Goal: Task Accomplishment & Management: Manage account settings

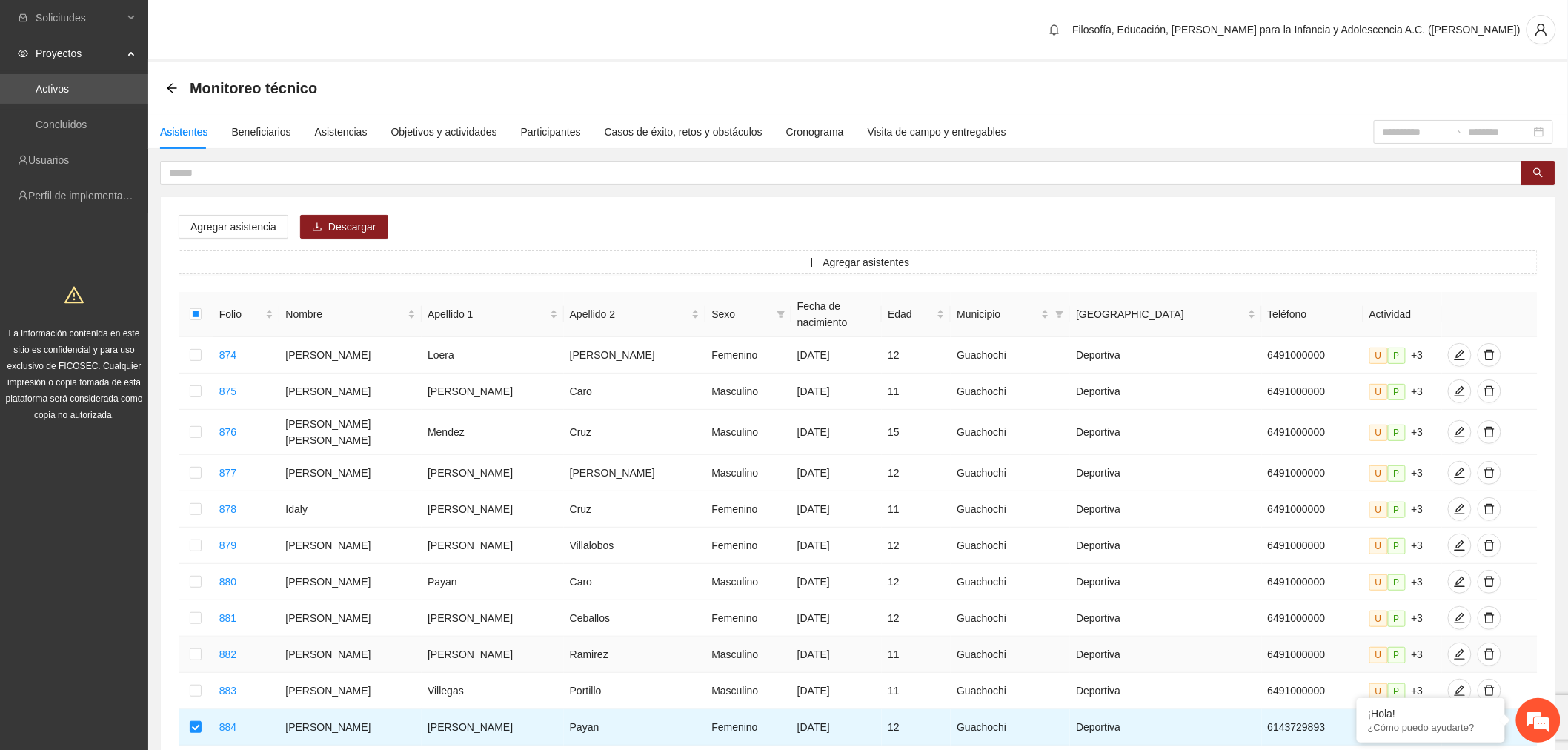
scroll to position [228, 0]
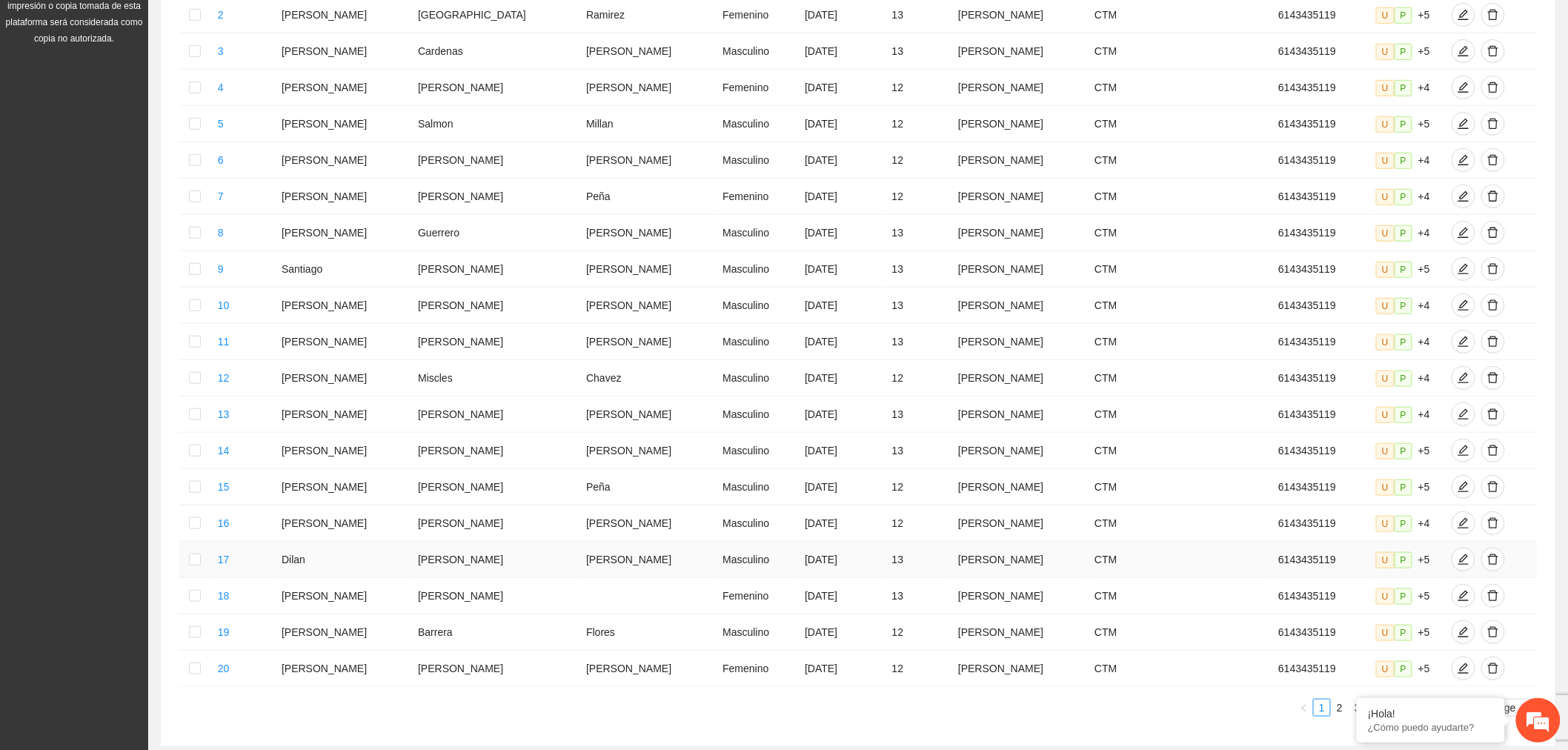
scroll to position [447, 0]
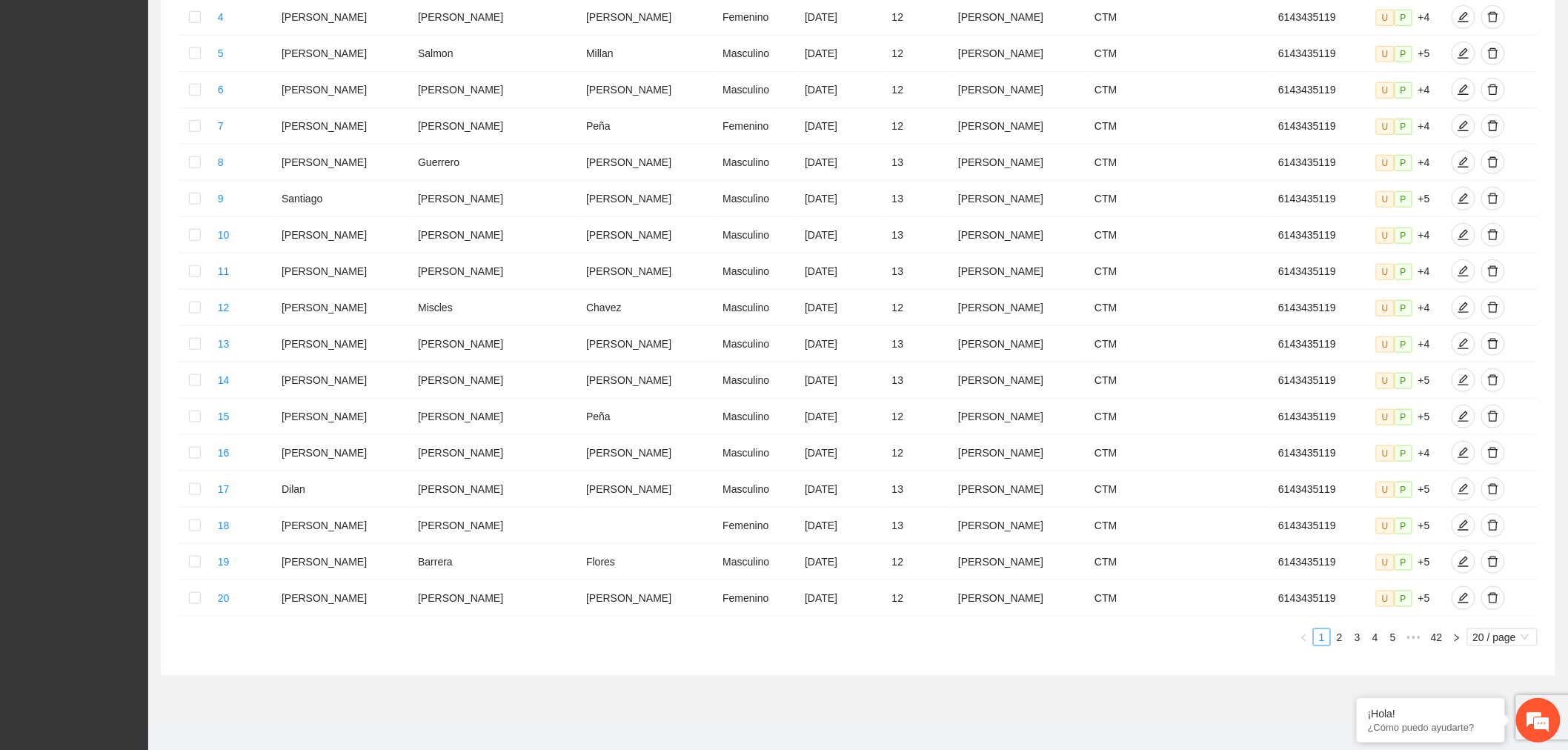
click at [1514, 629] on span "20 / page" at bounding box center [1502, 637] width 59 height 16
click at [1514, 727] on div "100 / page" at bounding box center [1502, 735] width 53 height 16
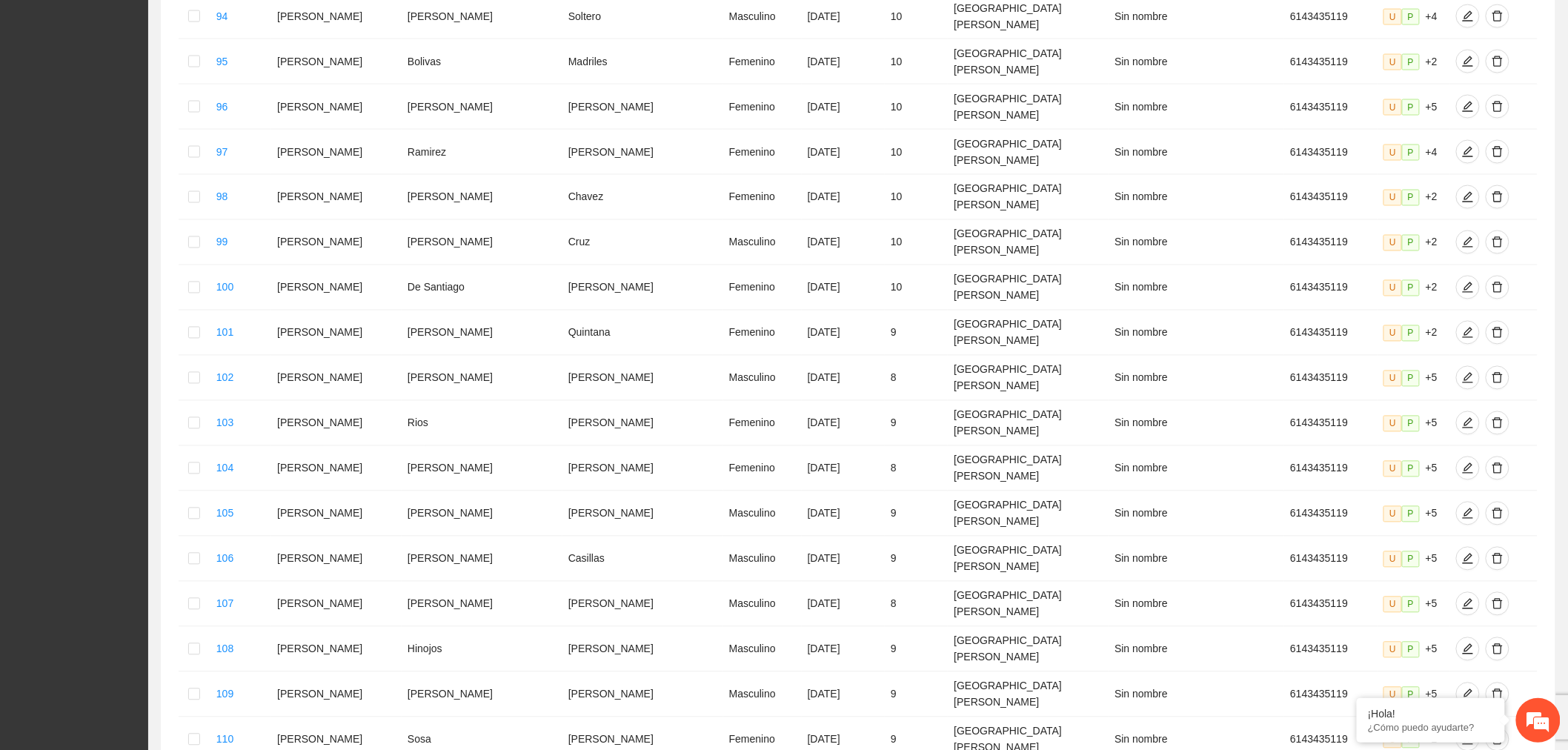
scroll to position [0, 0]
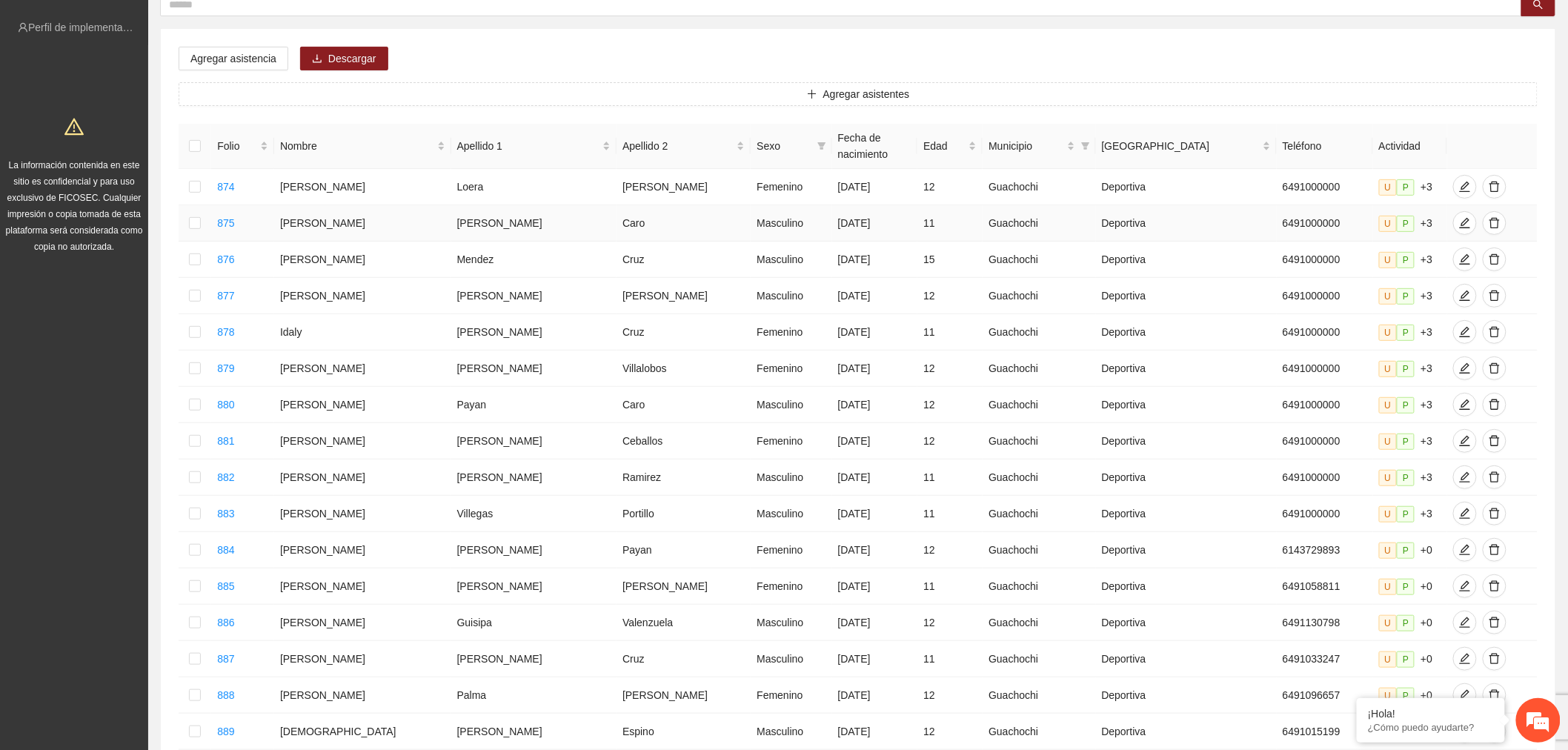
scroll to position [161, 0]
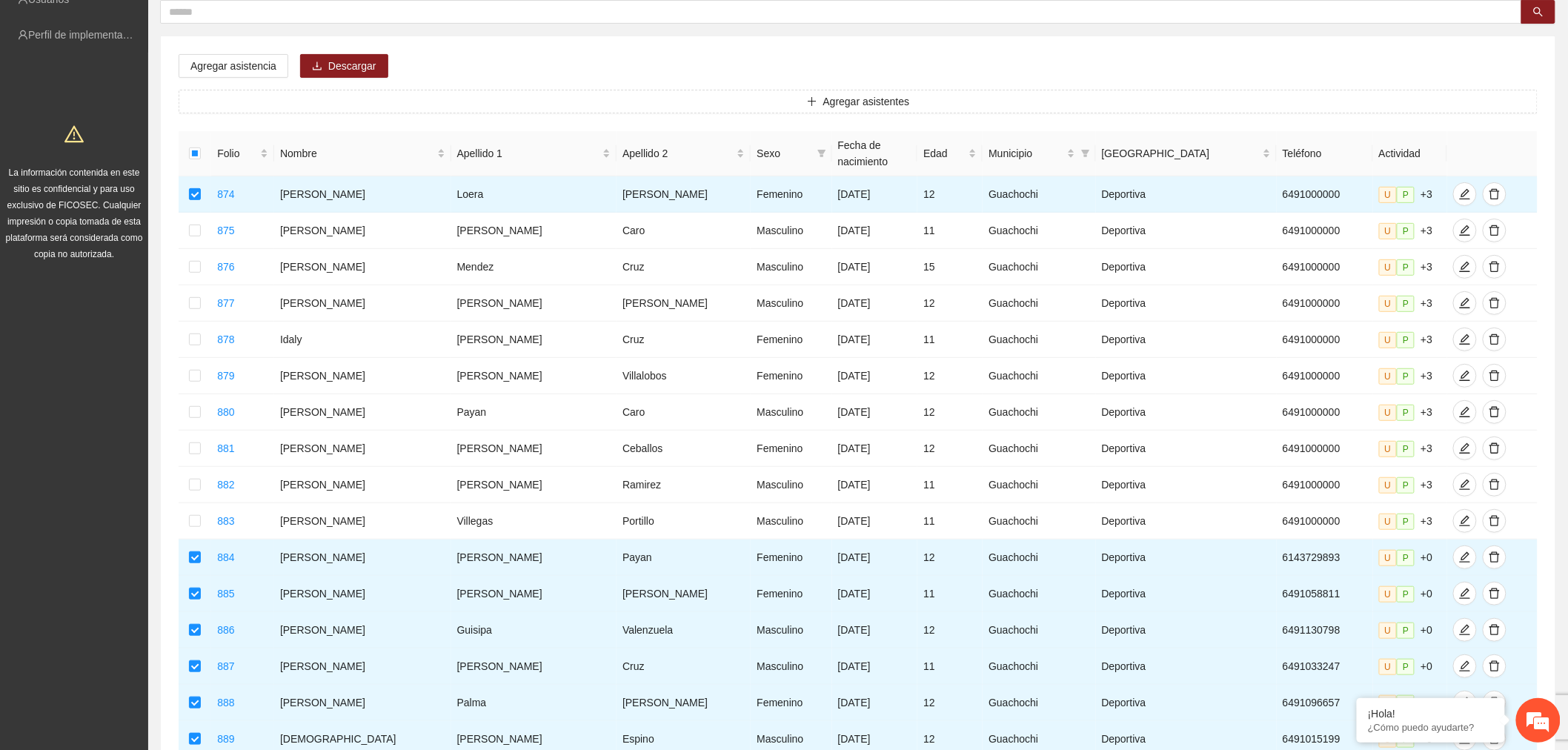
click at [191, 177] on td at bounding box center [195, 195] width 32 height 36
click at [206, 180] on td at bounding box center [195, 195] width 32 height 36
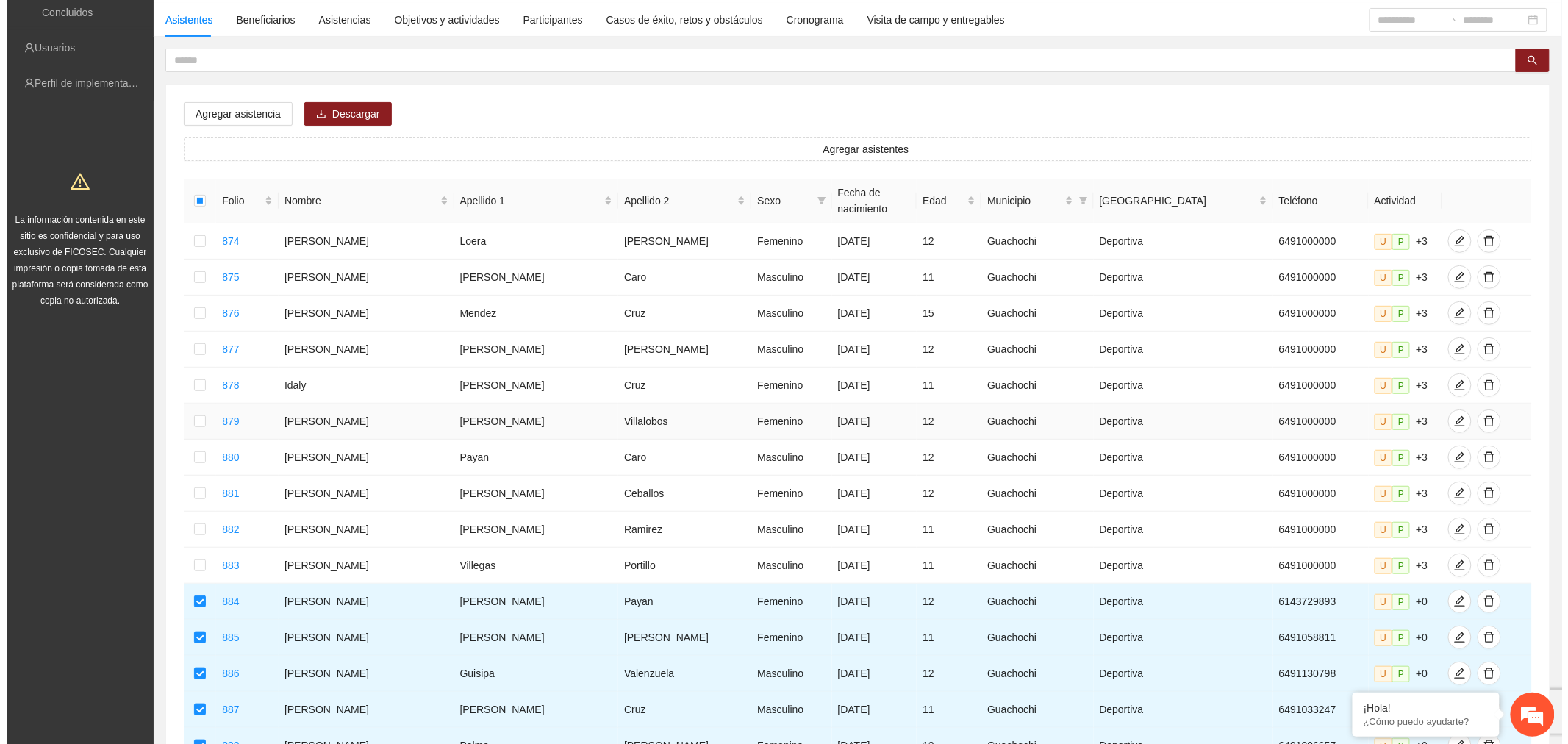
scroll to position [0, 0]
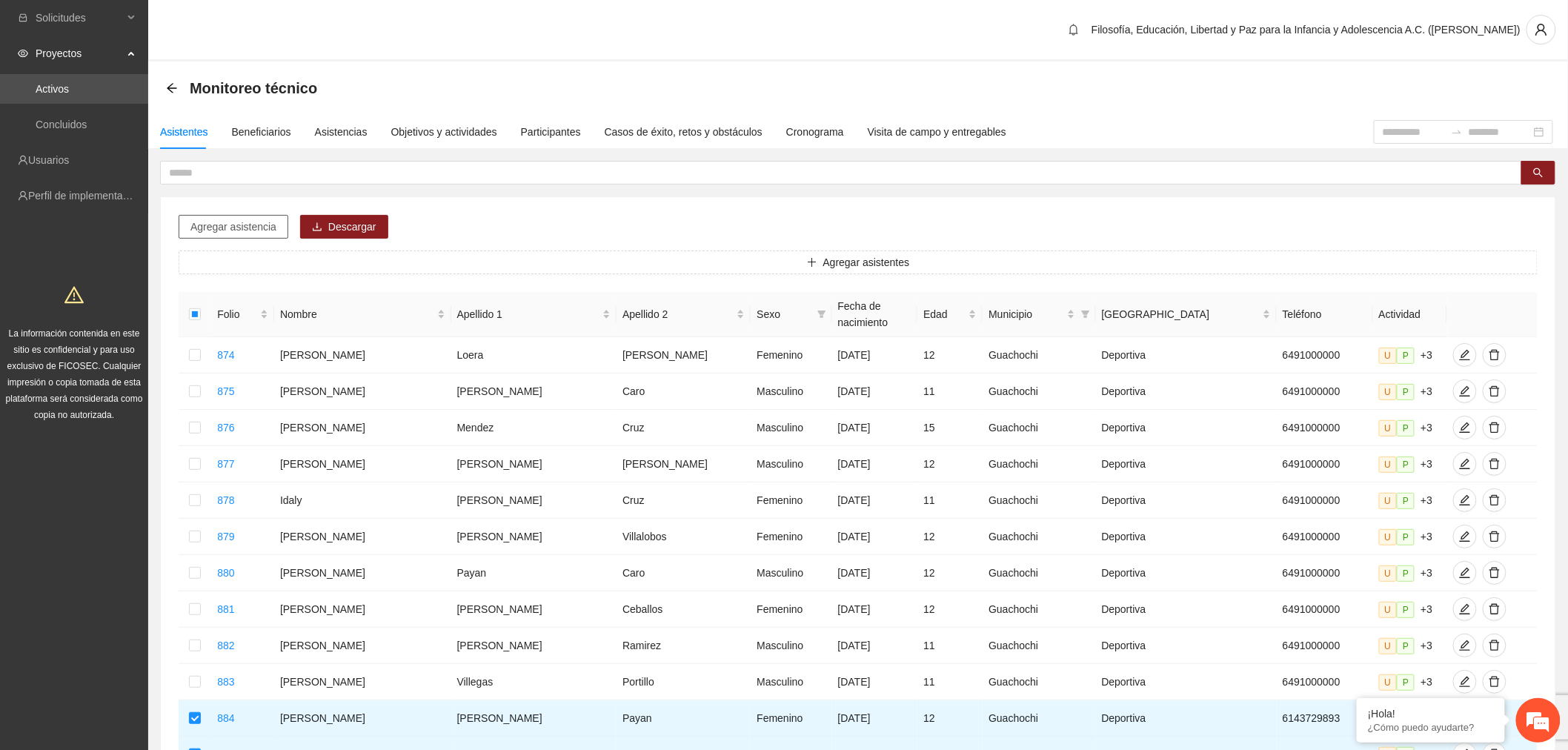
click at [221, 230] on span "Agregar asistencia" at bounding box center [233, 227] width 86 height 16
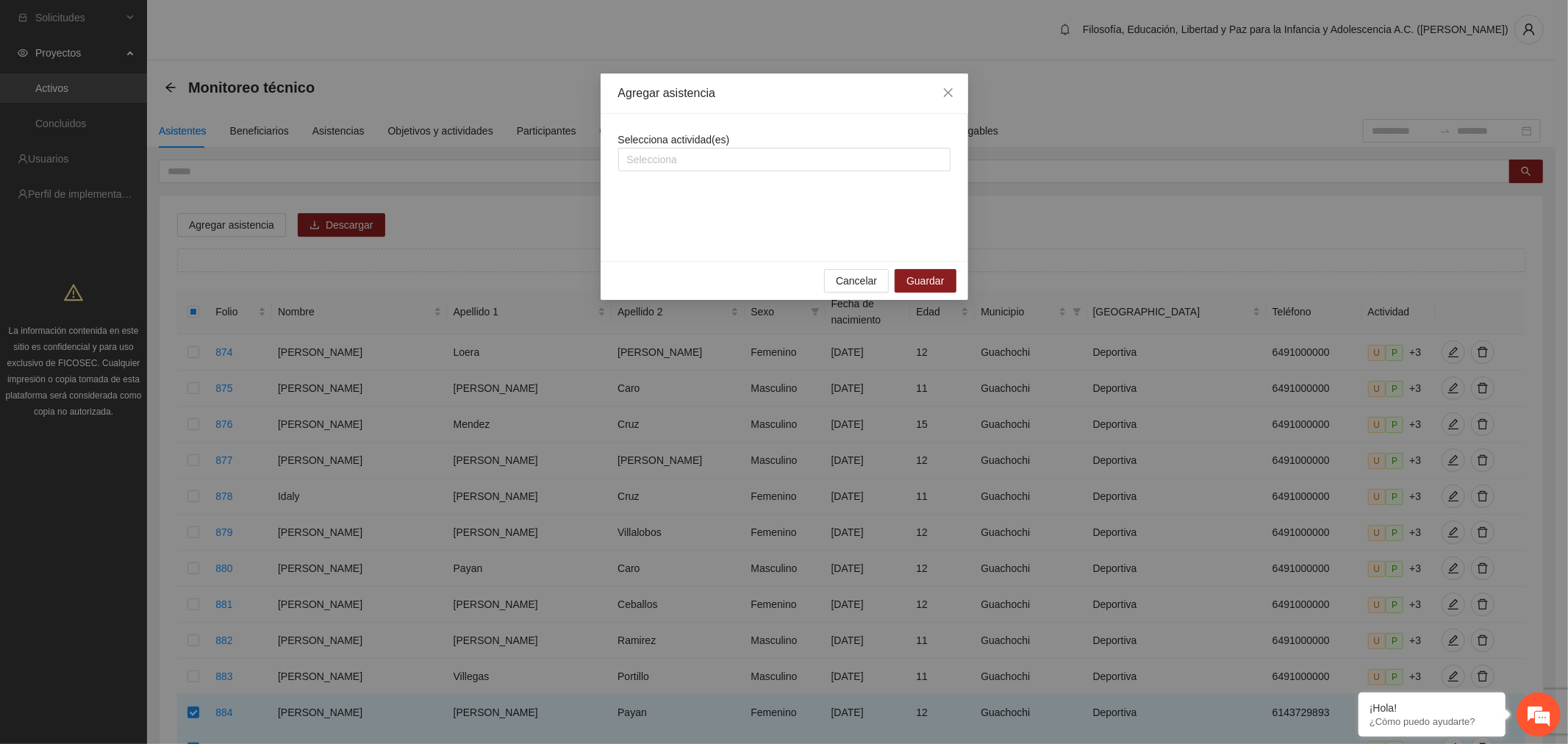
click at [655, 163] on div at bounding box center [784, 159] width 325 height 18
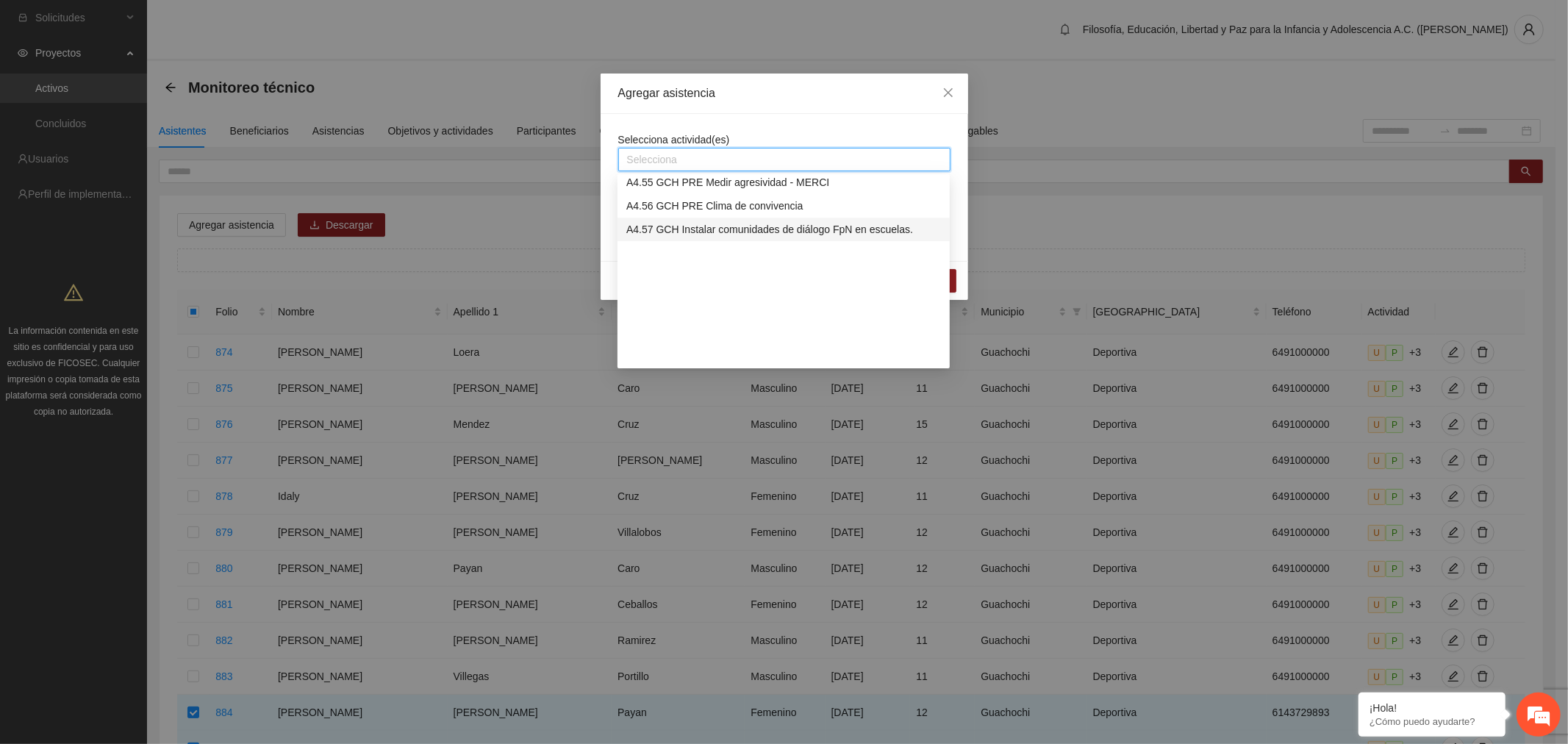
scroll to position [3350, 0]
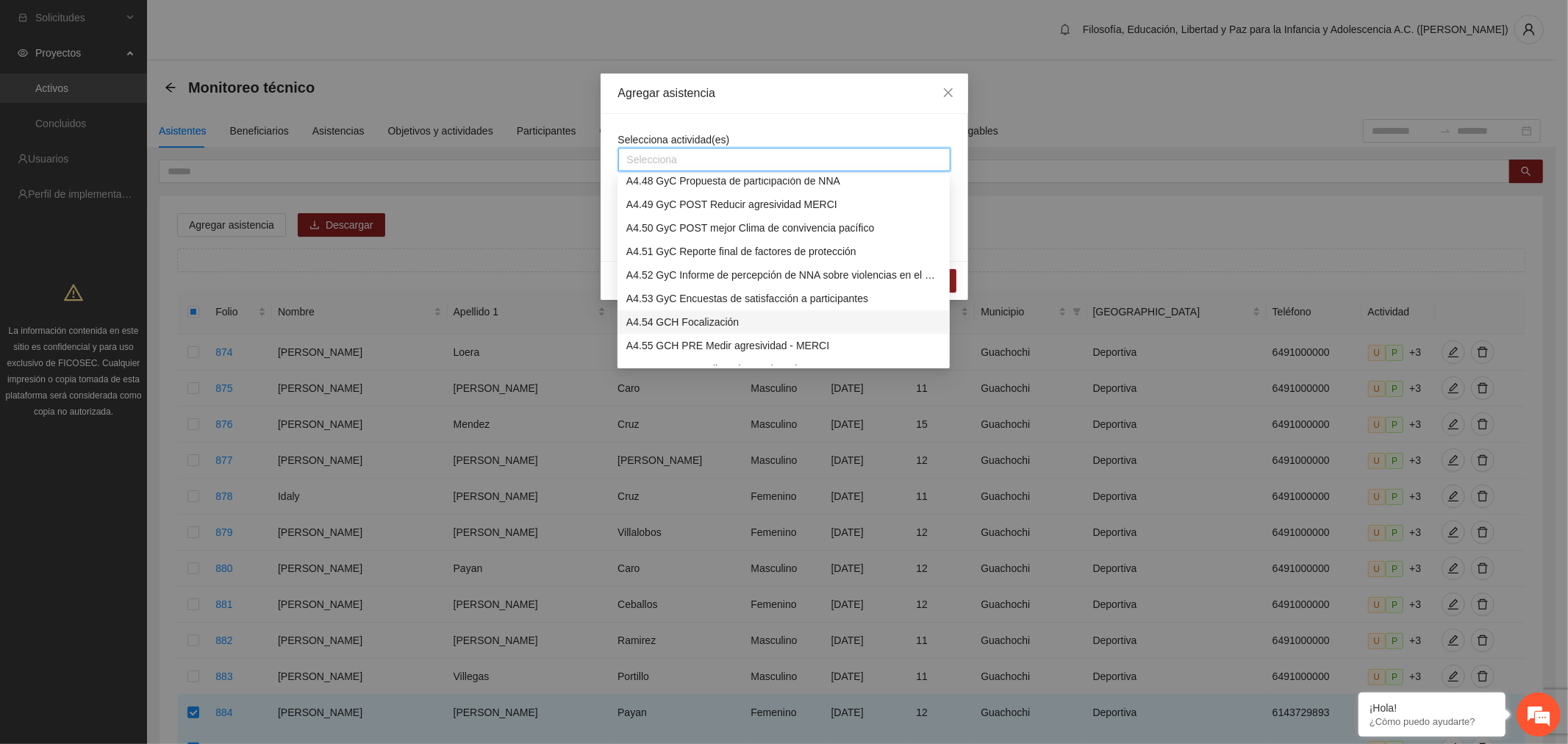
click at [642, 319] on div "A4.54 GCH Focalización" at bounding box center [784, 322] width 315 height 16
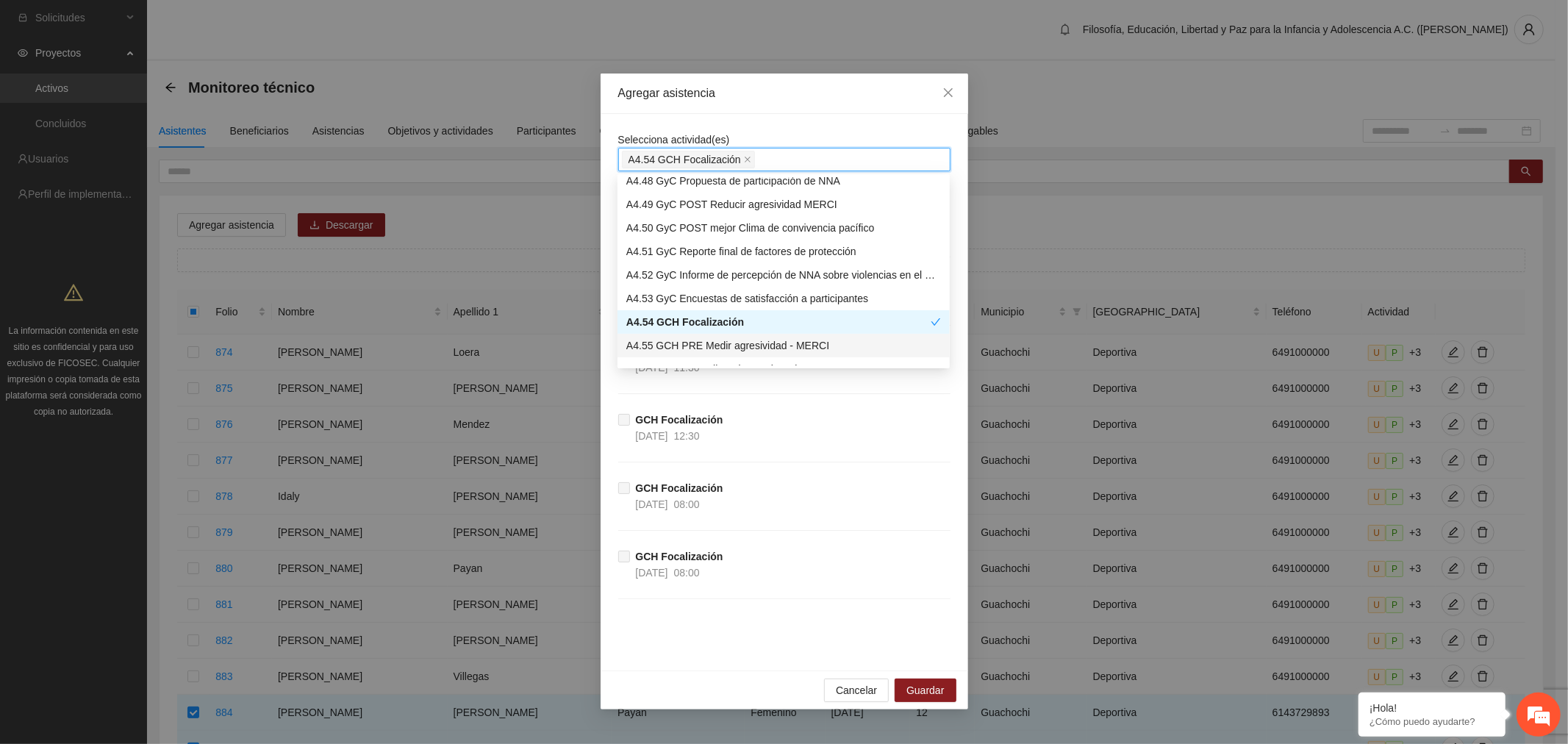
click at [675, 347] on div "A4.55 GCH PRE Medir agresividad - MERCI" at bounding box center [784, 346] width 315 height 16
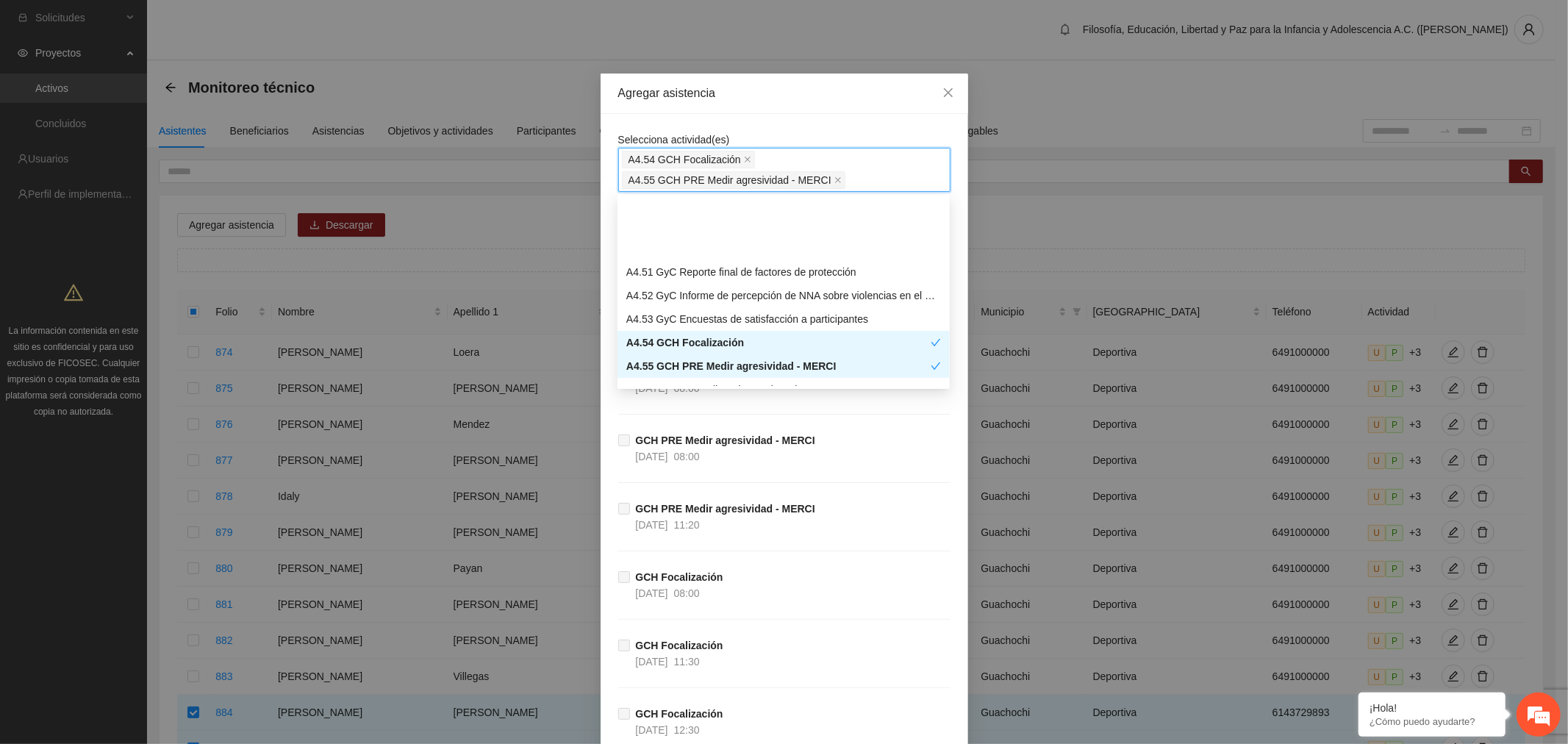
scroll to position [3432, 0]
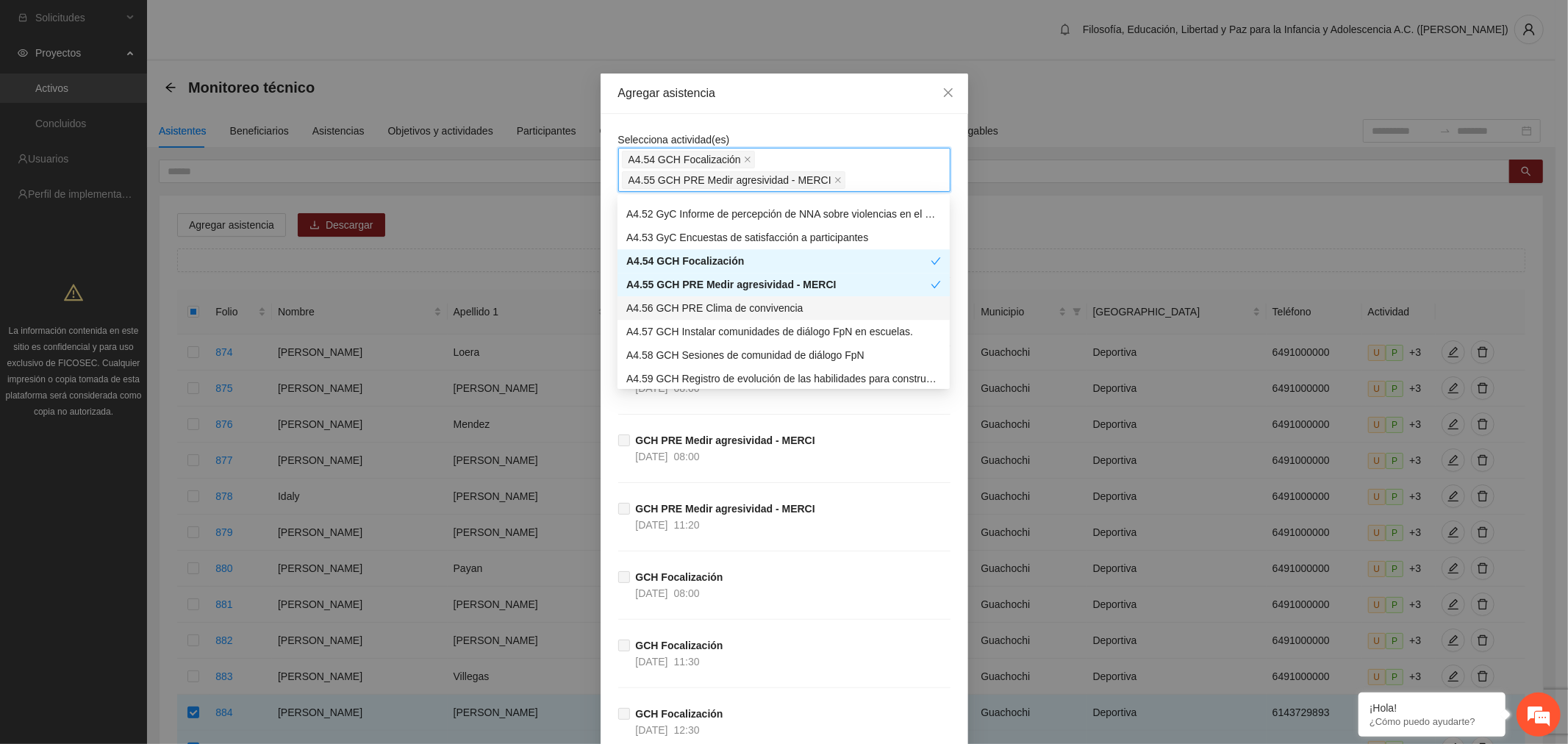
click at [701, 300] on div "A4.56 GCH PRE Clima de convivencia" at bounding box center [784, 308] width 315 height 16
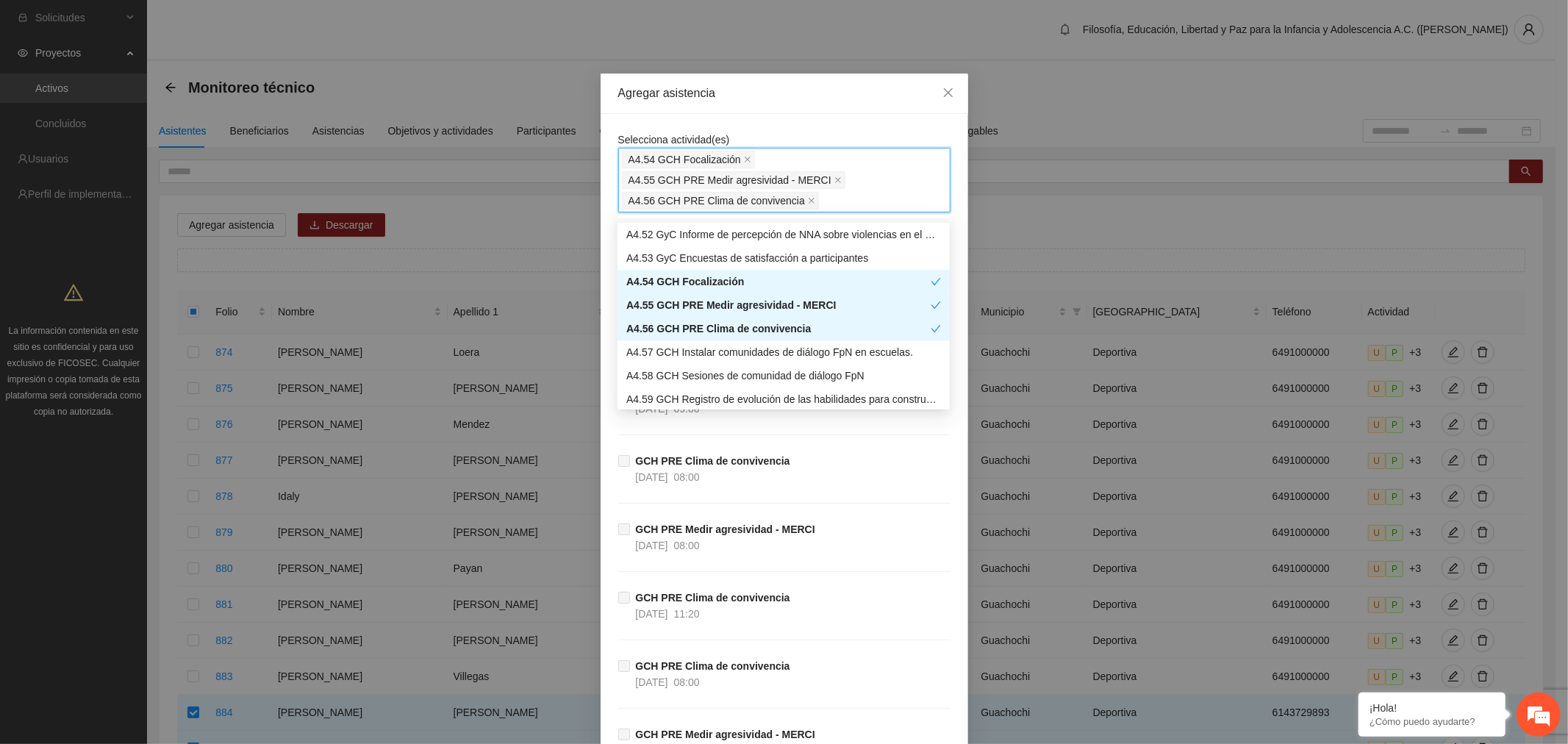
click at [812, 125] on div "Selecciona actividad(es) A4.54 GCH Focalización A4.55 GCH PRE Medir agresividad…" at bounding box center [784, 686] width 368 height 1145
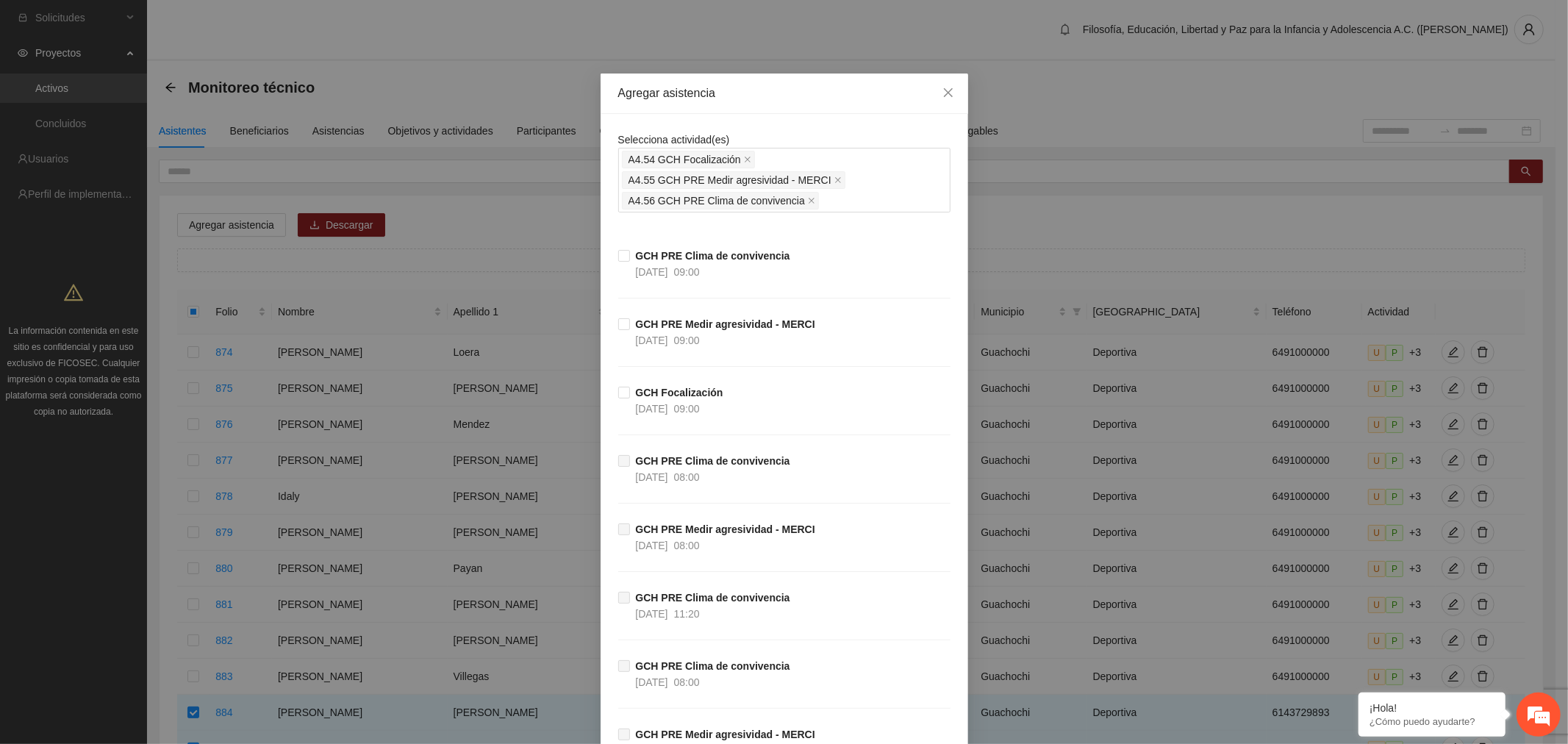
click at [618, 385] on label "GCH Focalización 13/10/2025 09:00" at bounding box center [674, 401] width 111 height 32
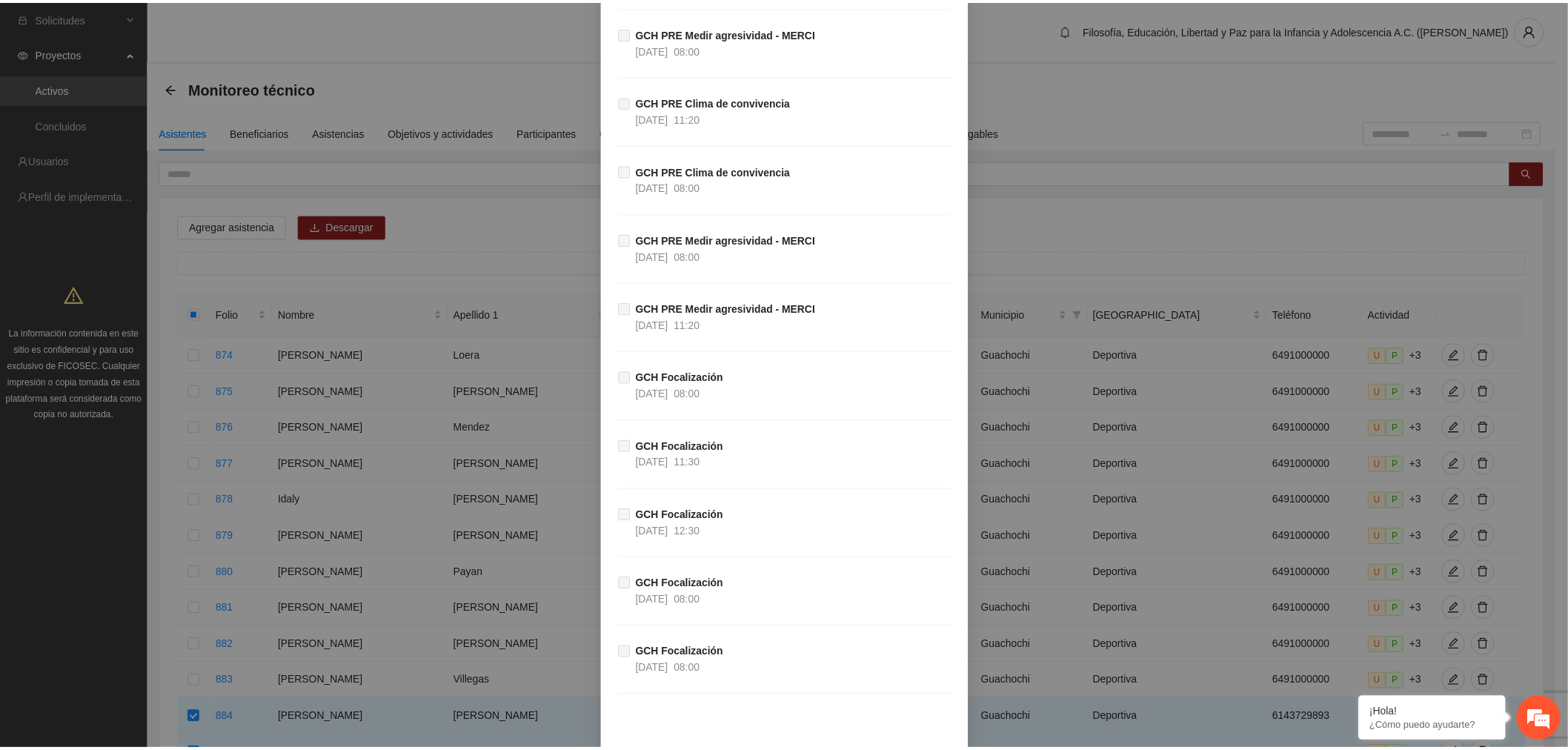
scroll to position [576, 0]
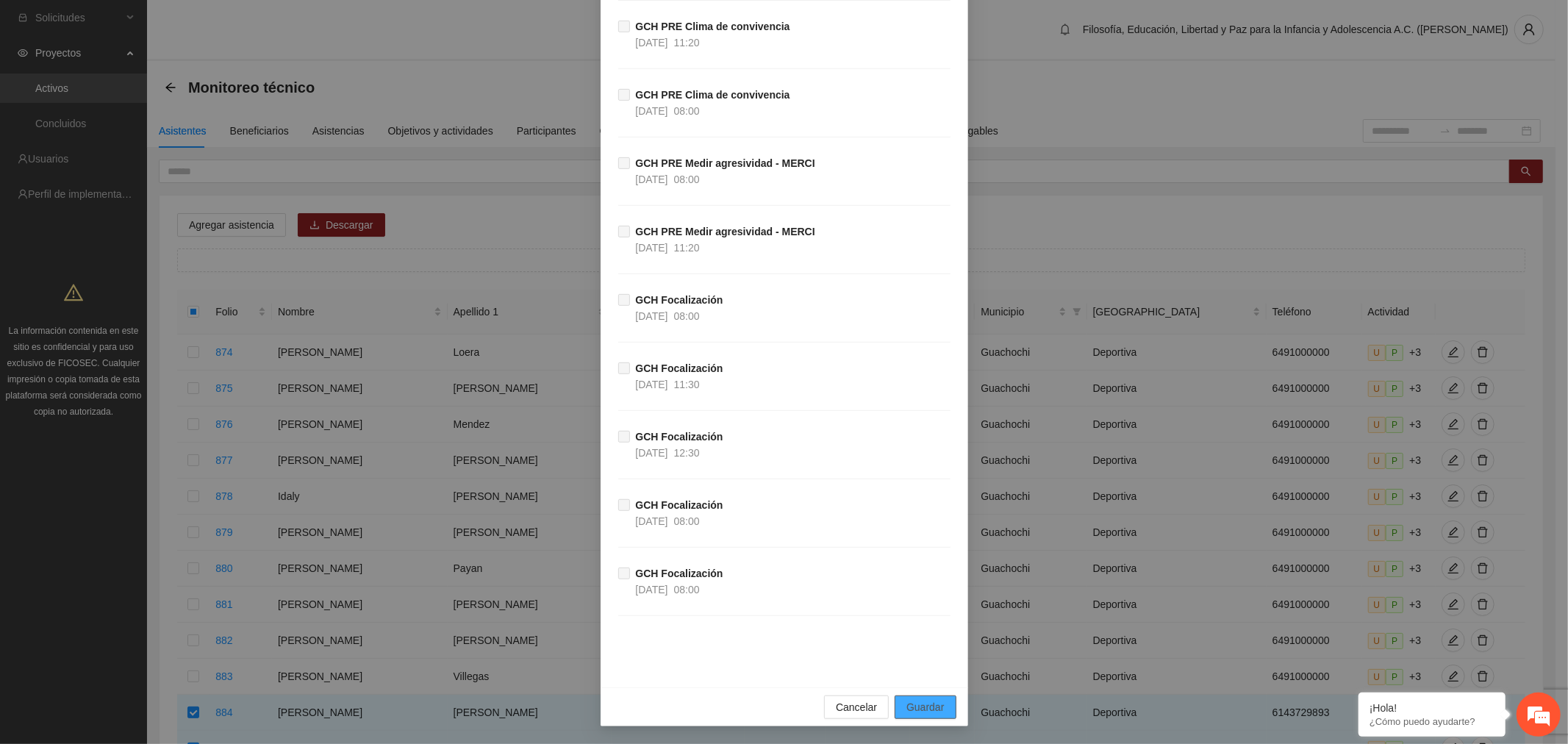
click at [921, 701] on span "Guardar" at bounding box center [925, 707] width 38 height 16
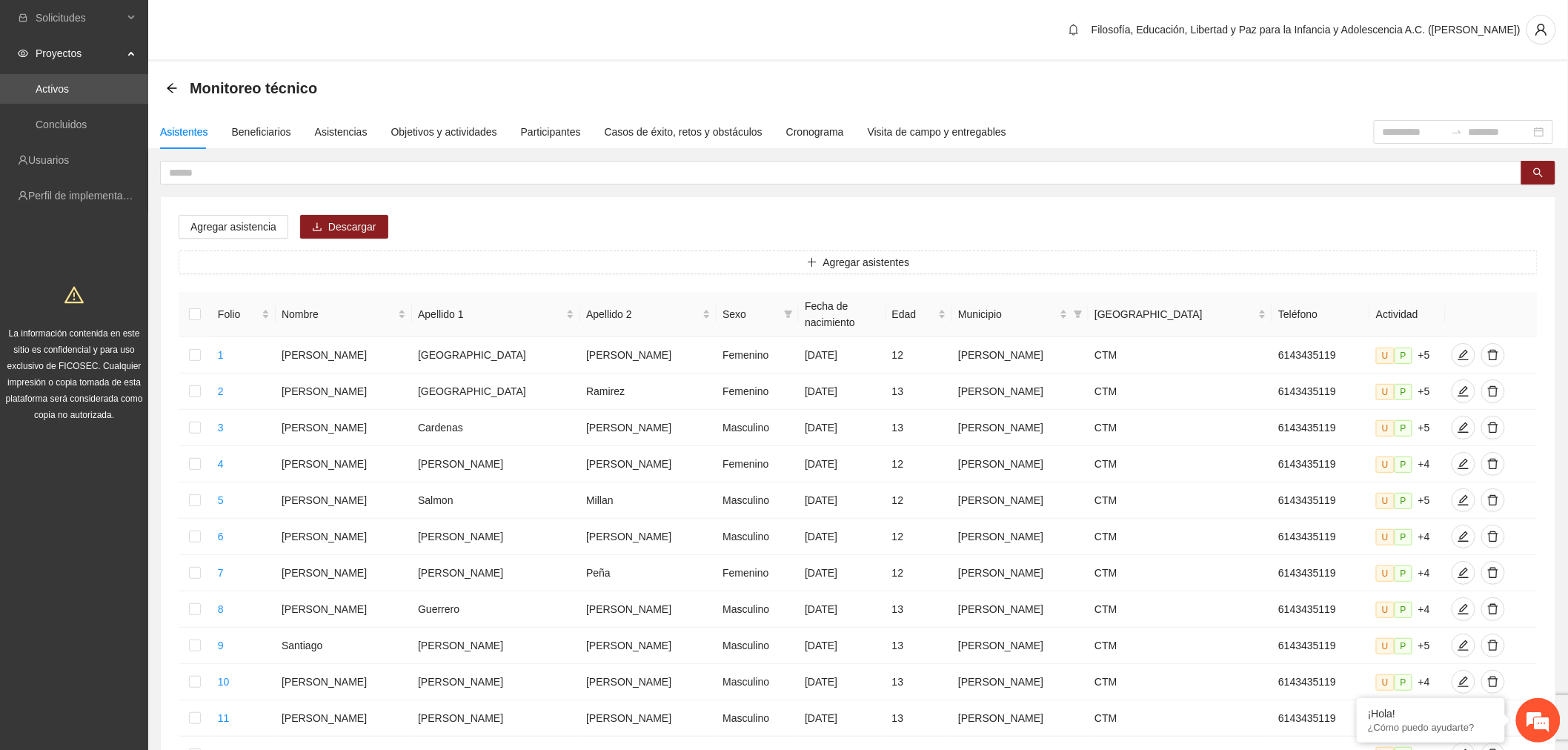
click at [69, 88] on link "Activos" at bounding box center [51, 88] width 33 height 12
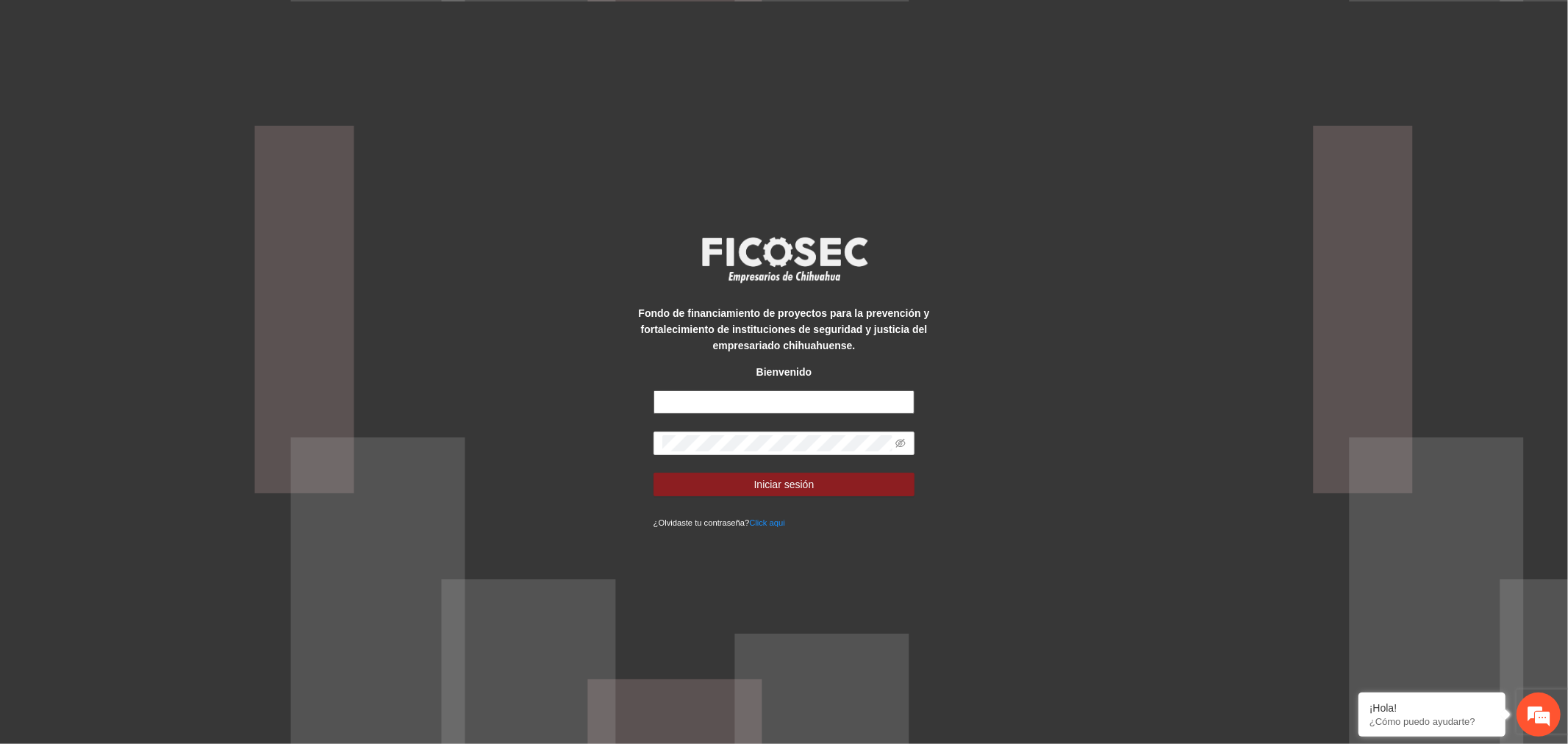
click at [860, 398] on input "text" at bounding box center [784, 402] width 261 height 23
type input "**********"
click at [835, 486] on button "Iniciar sesión" at bounding box center [784, 484] width 261 height 23
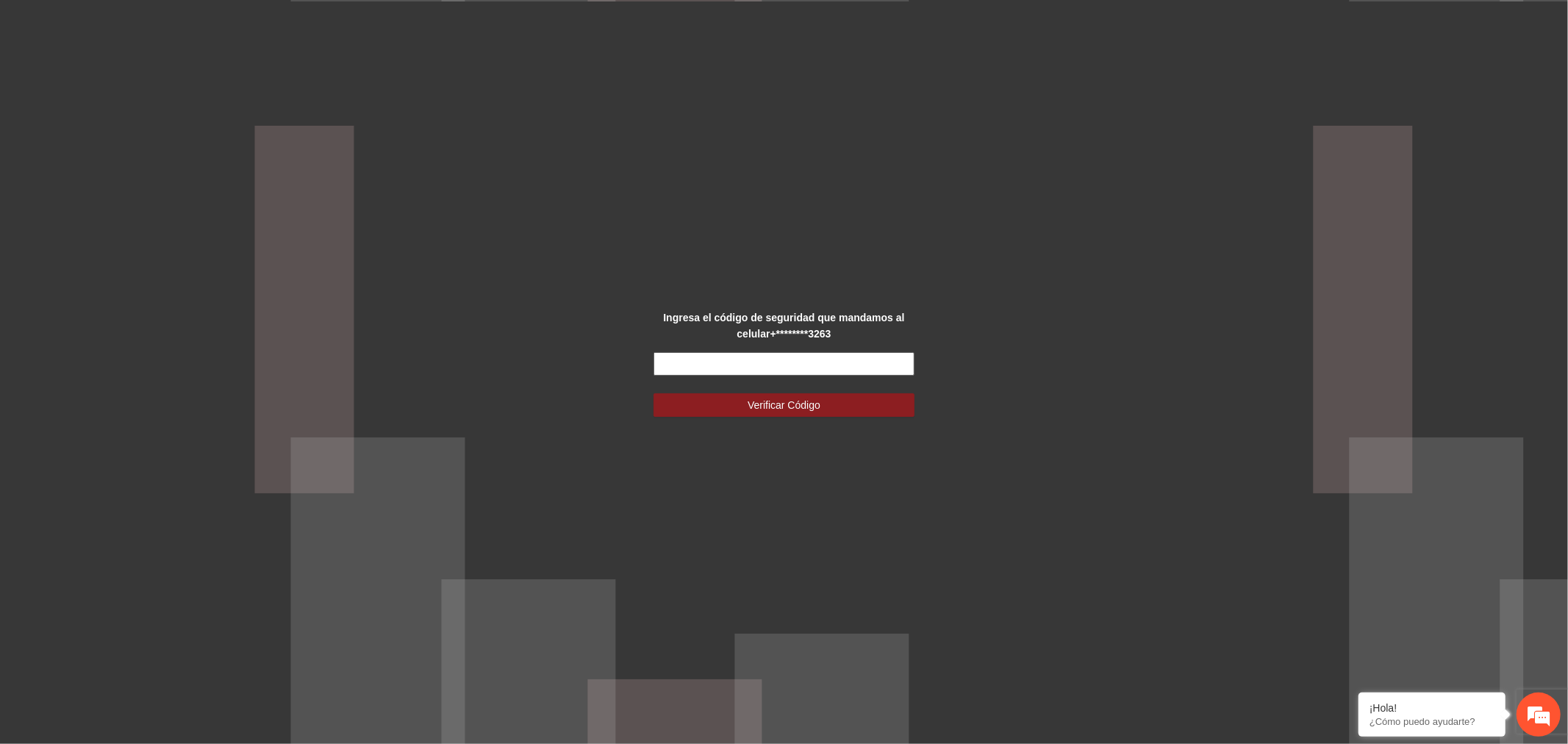
click at [891, 359] on input "text" at bounding box center [784, 364] width 261 height 23
type input "******"
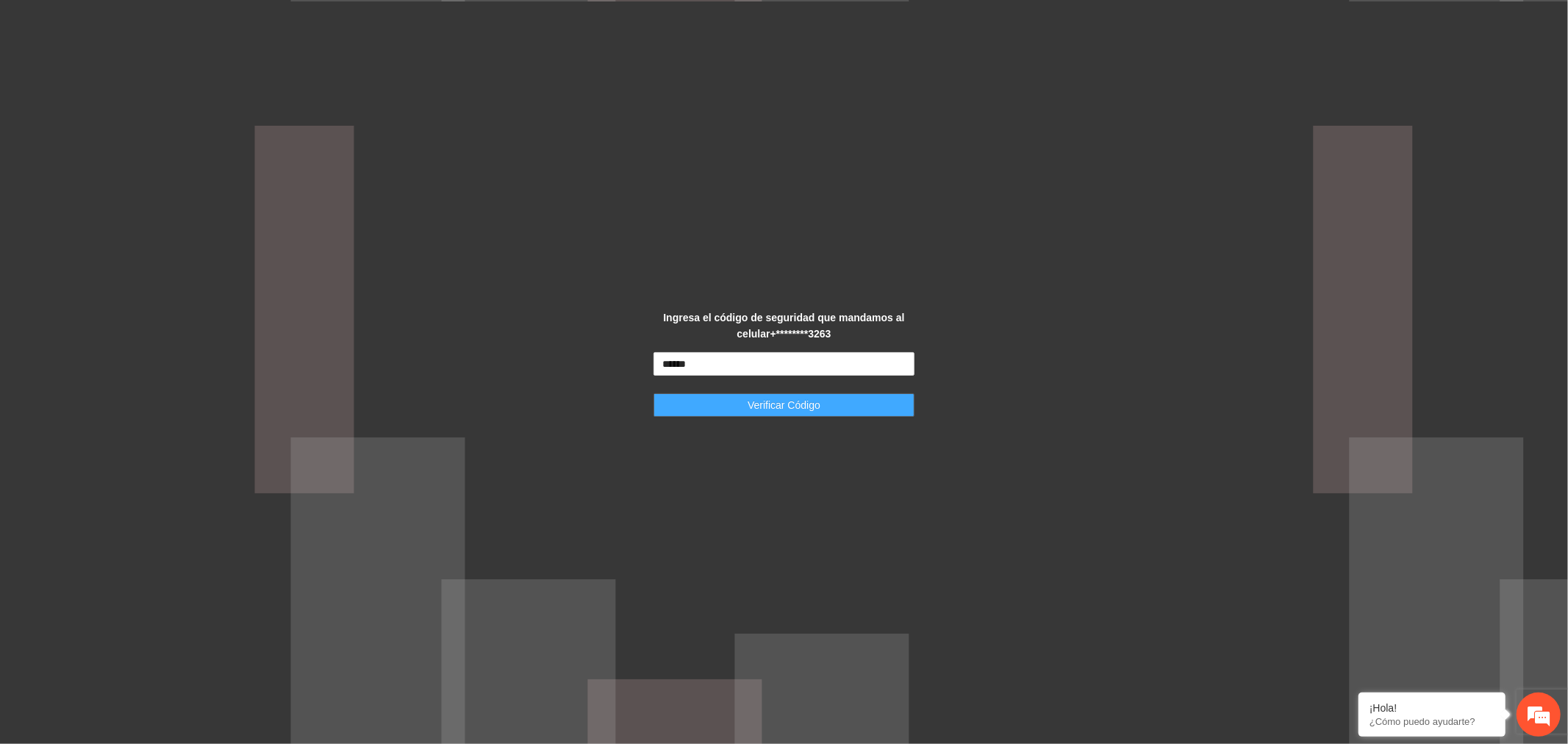
click at [822, 410] on button "Verificar Código" at bounding box center [784, 406] width 261 height 23
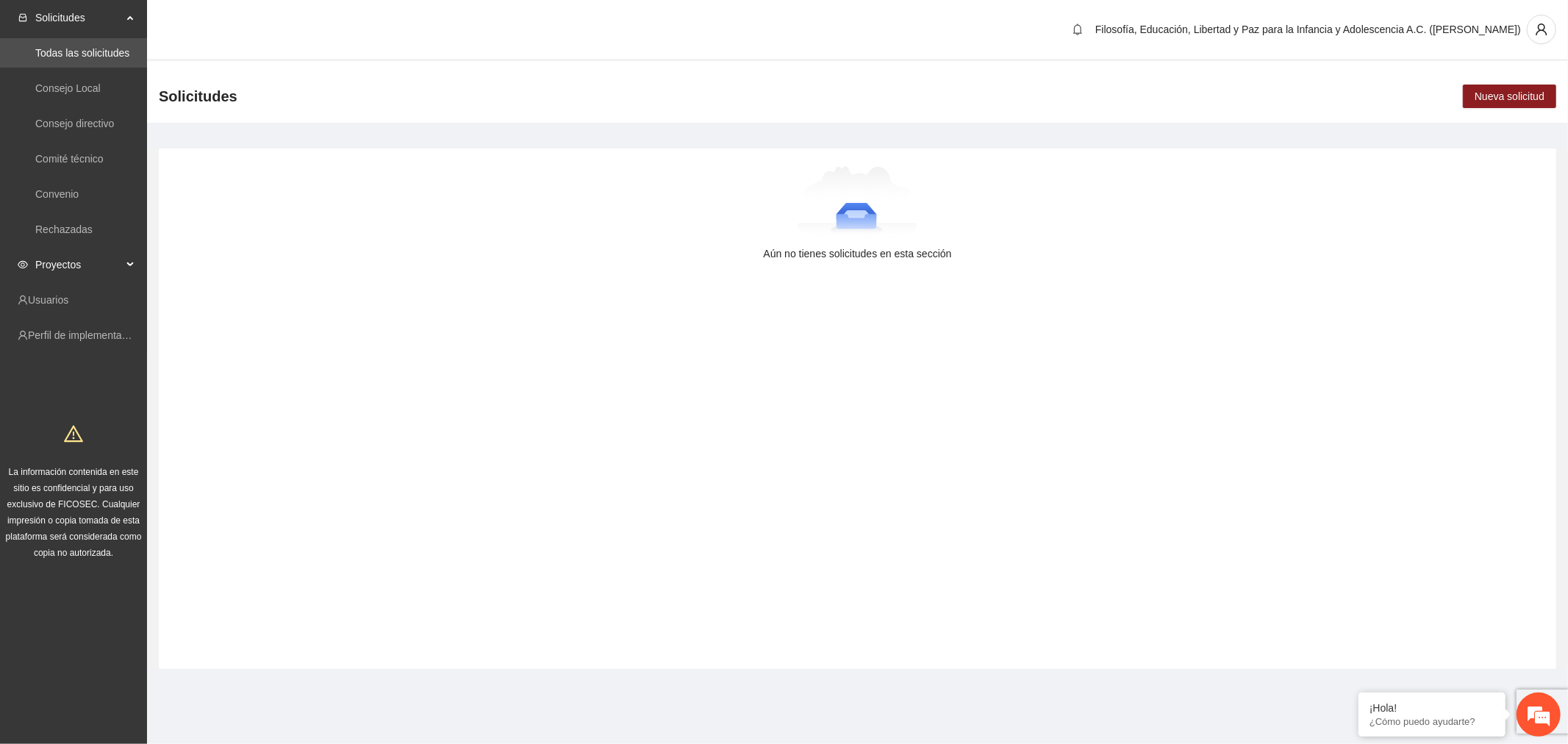
click at [55, 262] on span "Proyectos" at bounding box center [78, 264] width 87 height 30
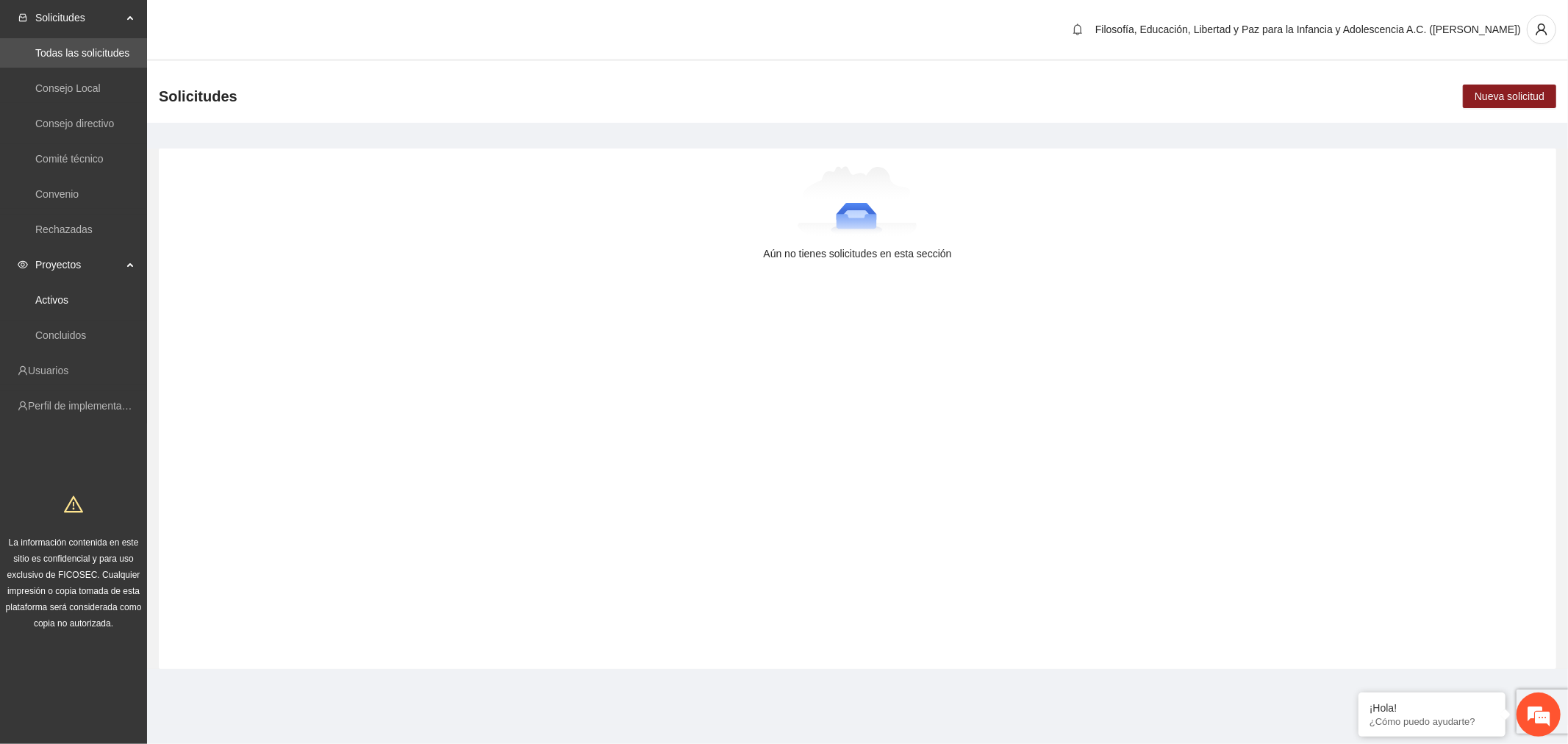
click at [63, 305] on link "Activos" at bounding box center [51, 300] width 33 height 12
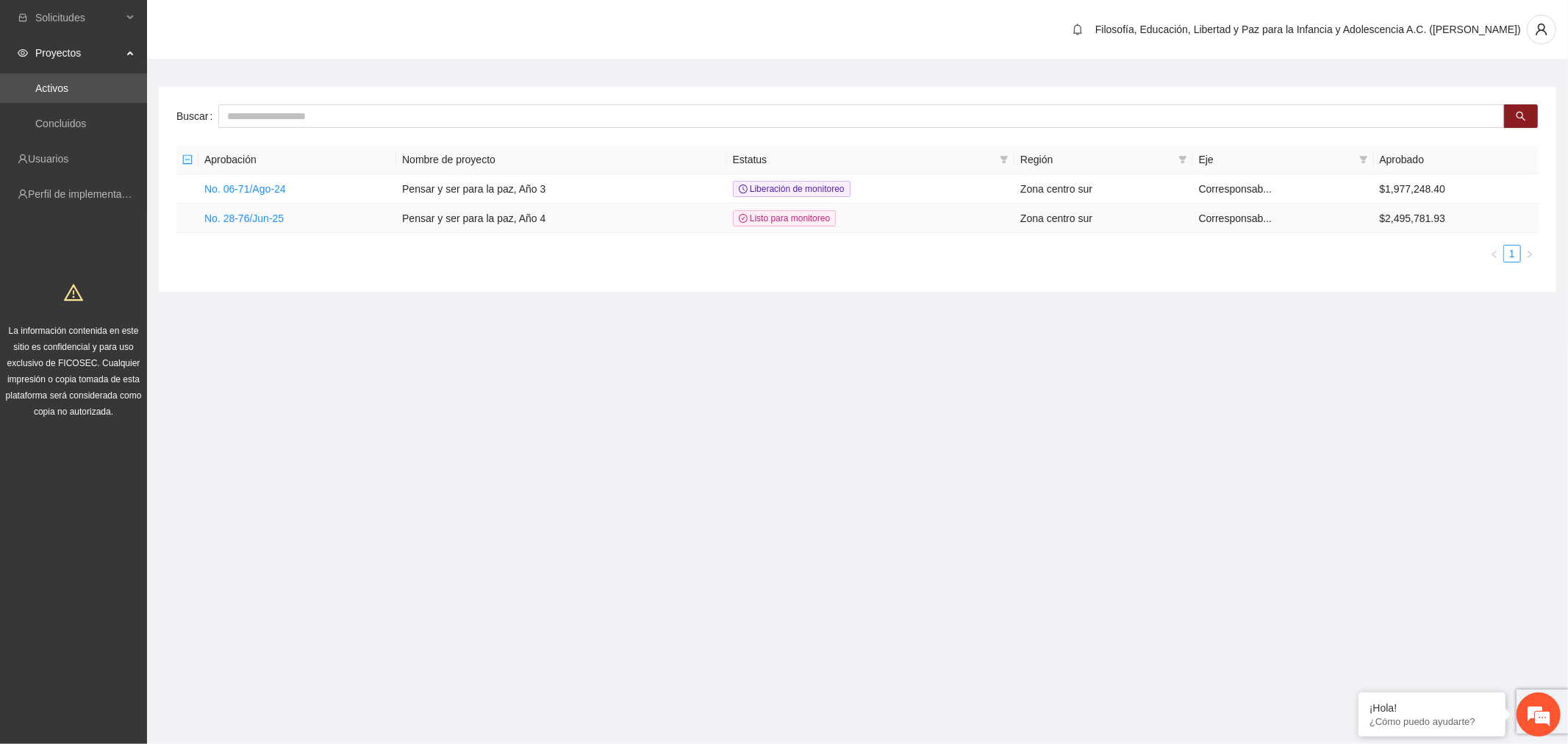
click at [261, 224] on link "No. 28-76/Jun-25" at bounding box center [243, 218] width 80 height 12
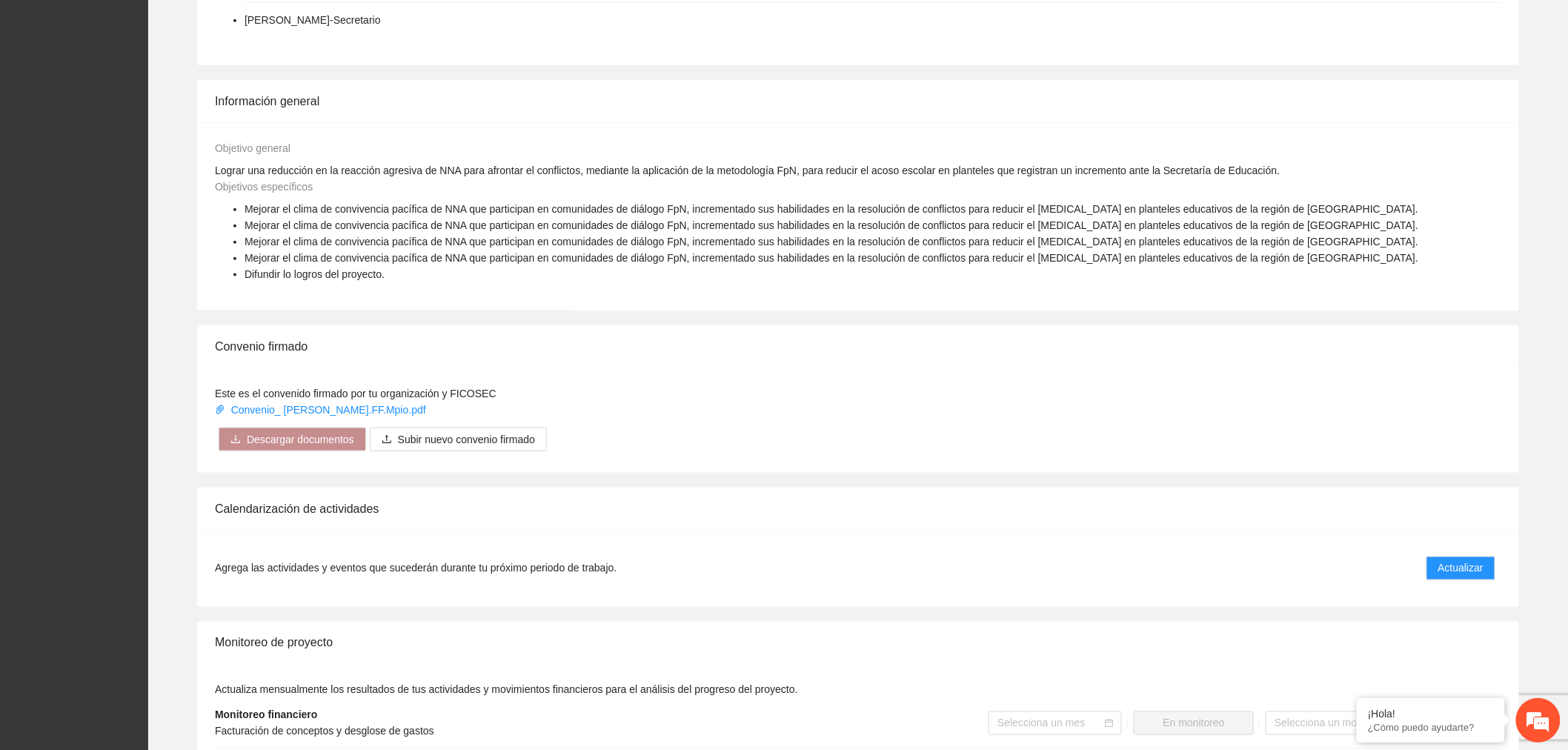
scroll to position [988, 0]
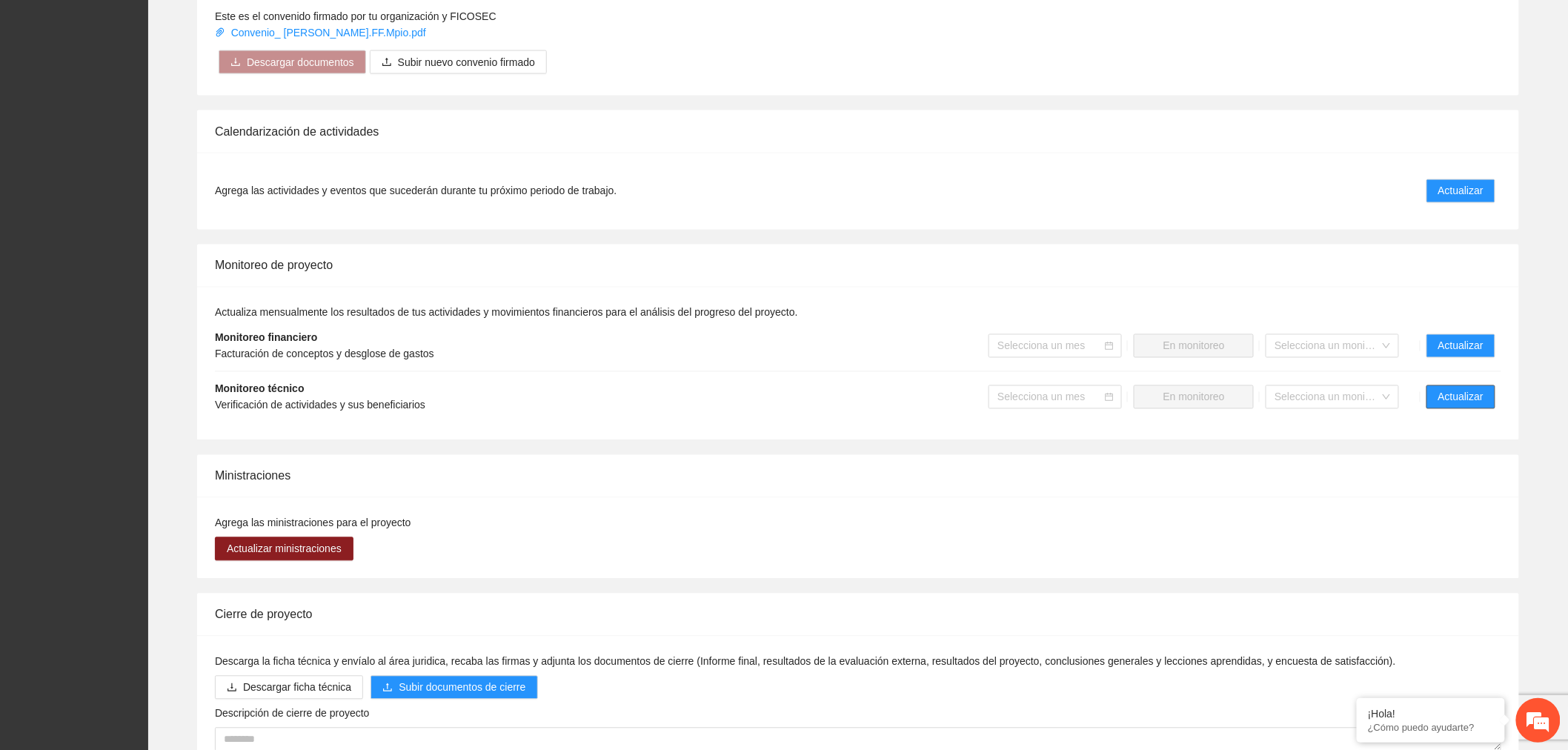
click at [1479, 398] on span "Actualizar" at bounding box center [1462, 397] width 45 height 16
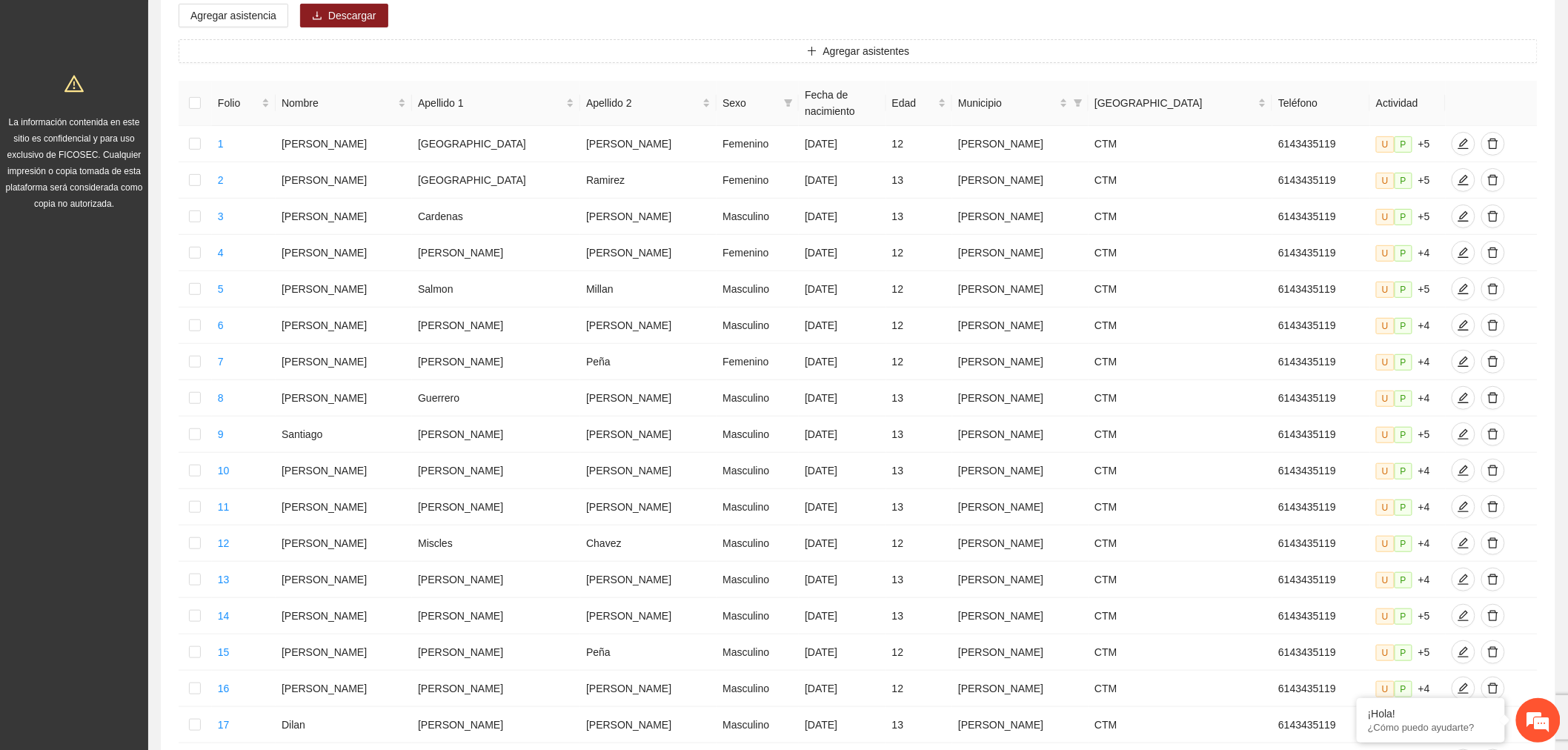
scroll to position [447, 0]
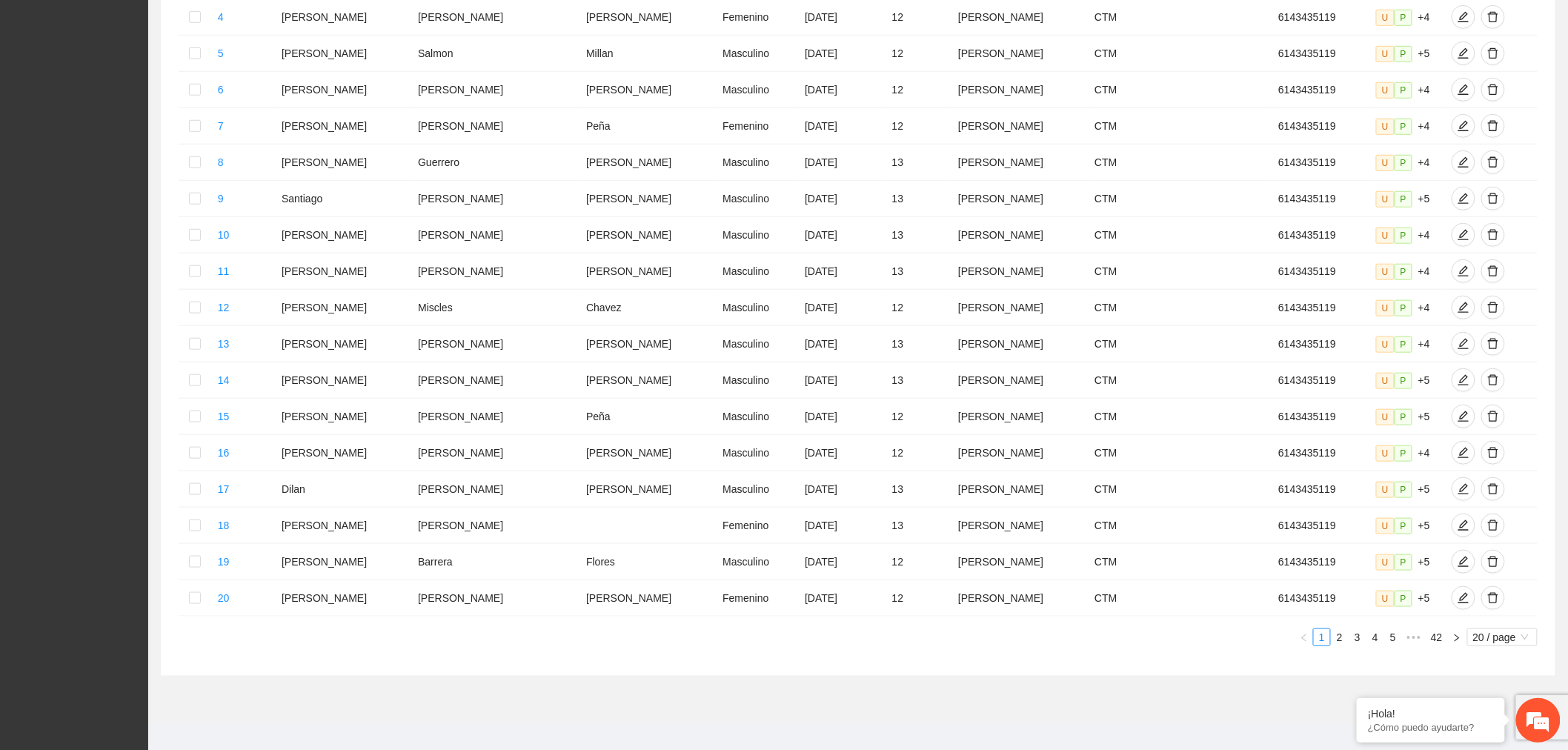
click at [1482, 629] on span "20 / page" at bounding box center [1502, 637] width 59 height 16
click at [1514, 727] on div "100 / page" at bounding box center [1502, 735] width 53 height 16
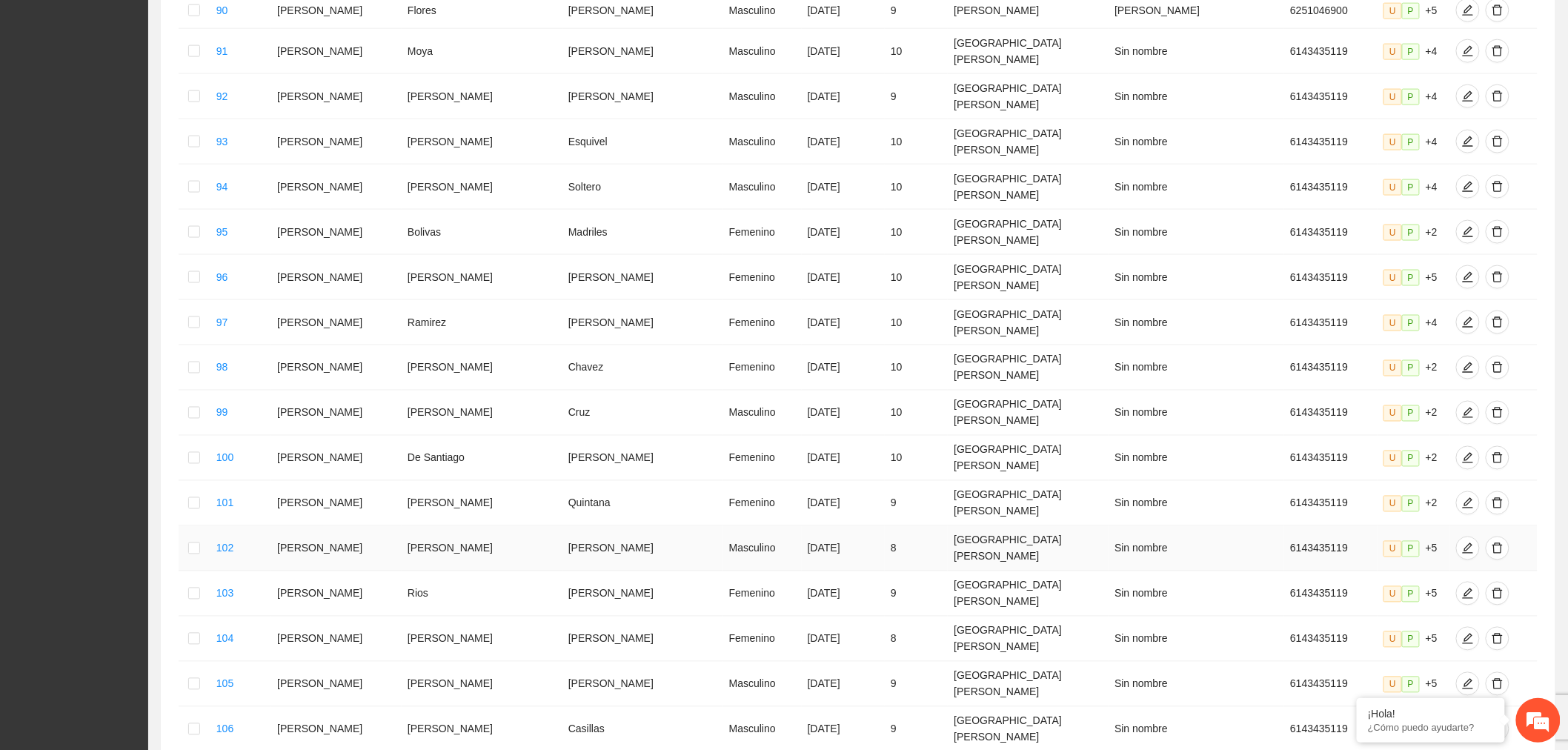
scroll to position [3366, 0]
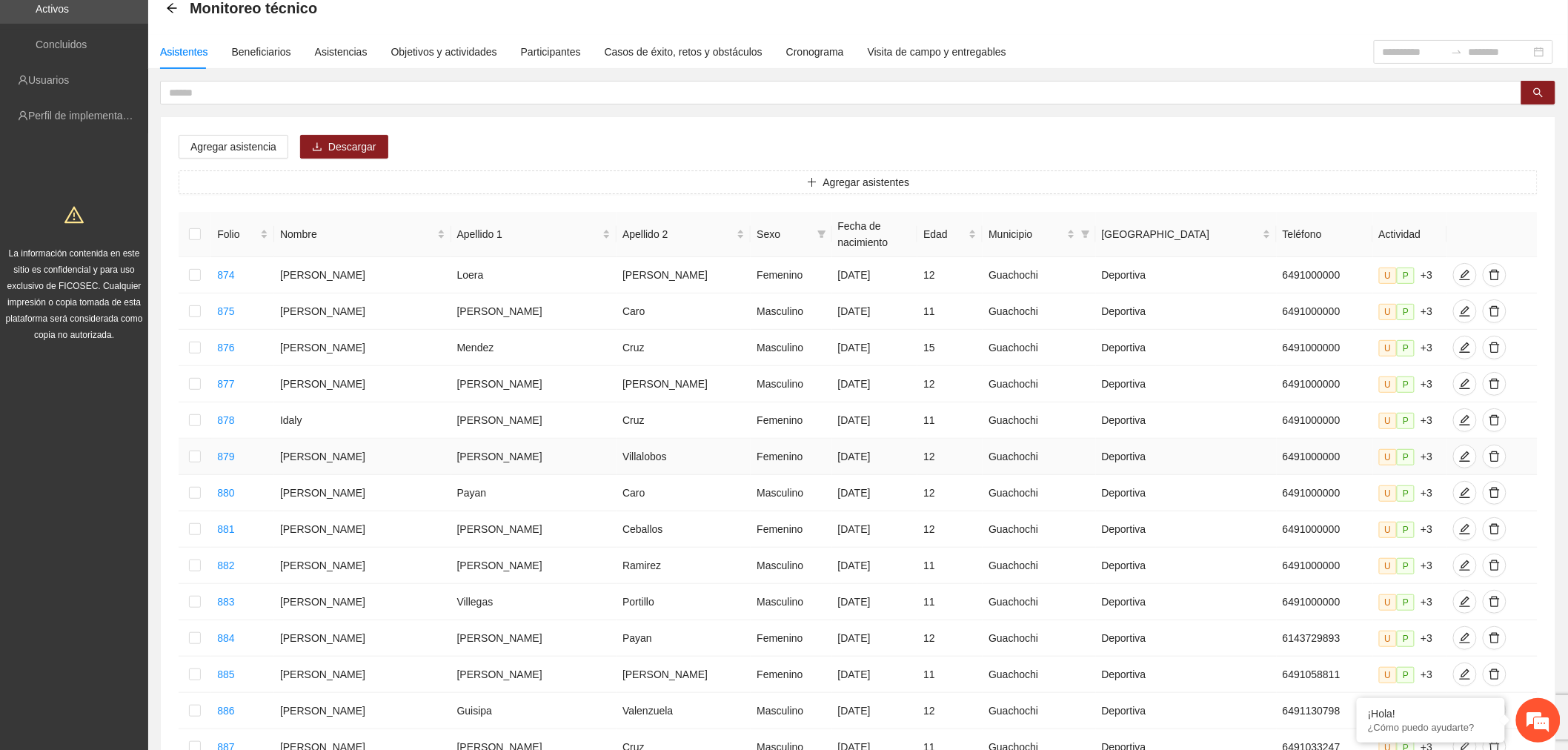
scroll to position [79, 0]
